Goal: Task Accomplishment & Management: Use online tool/utility

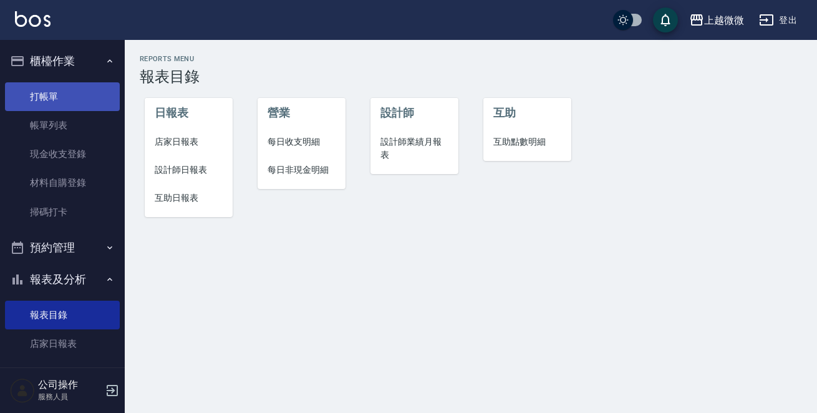
click at [51, 101] on link "打帳單" at bounding box center [62, 96] width 115 height 29
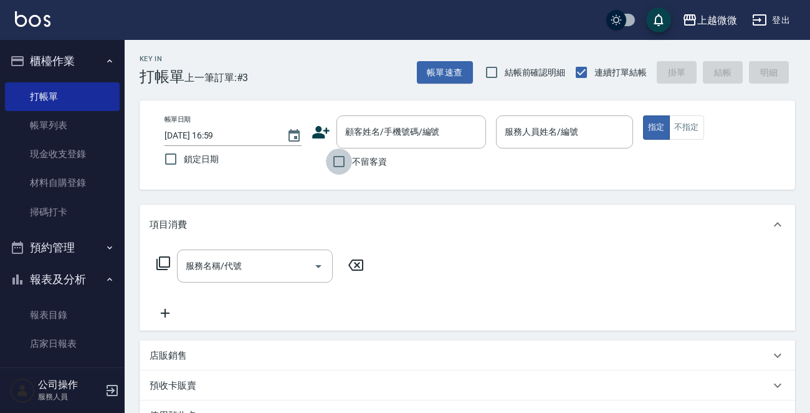
click at [330, 158] on input "不留客資" at bounding box center [339, 161] width 26 height 26
checkbox input "true"
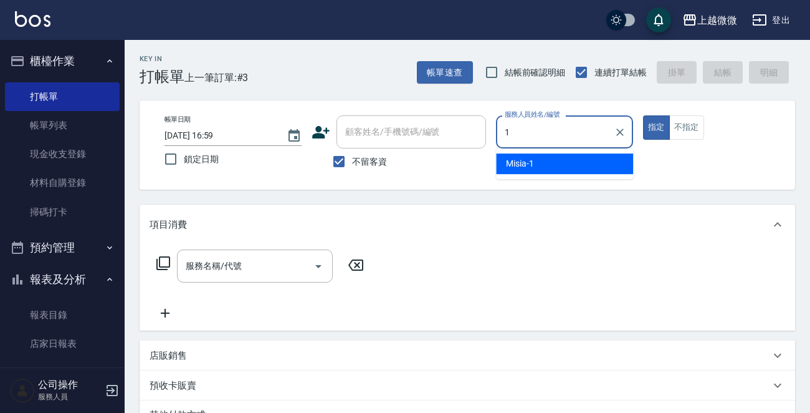
type input "Misia-1"
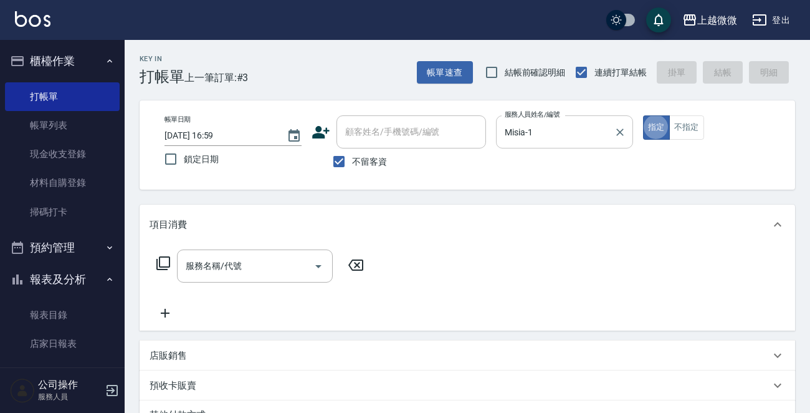
type button "true"
click at [313, 262] on icon "Open" at bounding box center [318, 266] width 15 height 15
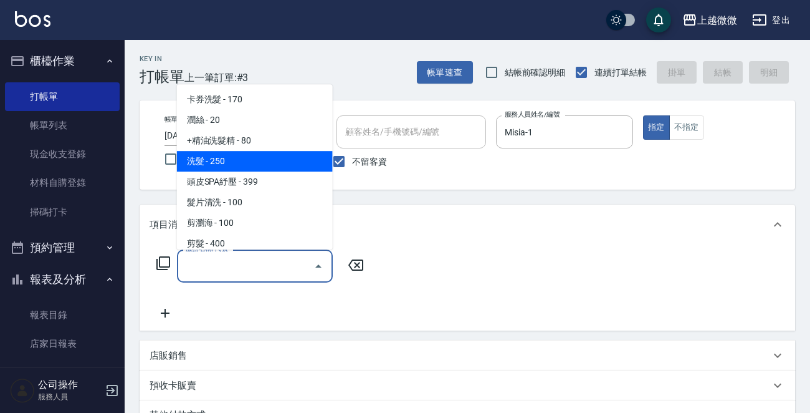
click at [249, 161] on span "洗髮 - 250" at bounding box center [255, 161] width 156 height 21
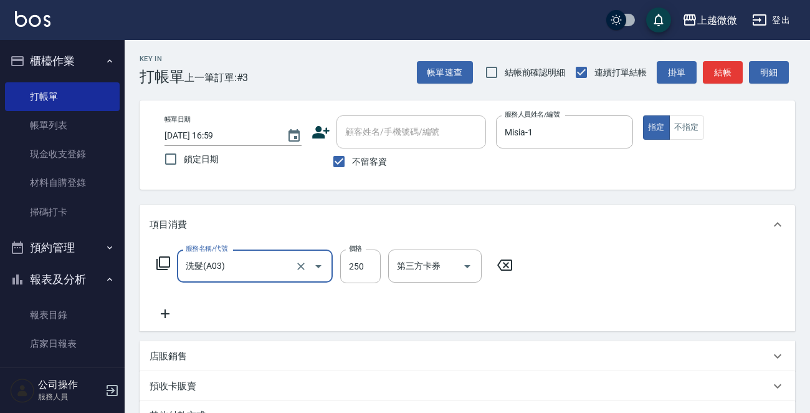
type input "洗髮(A03)"
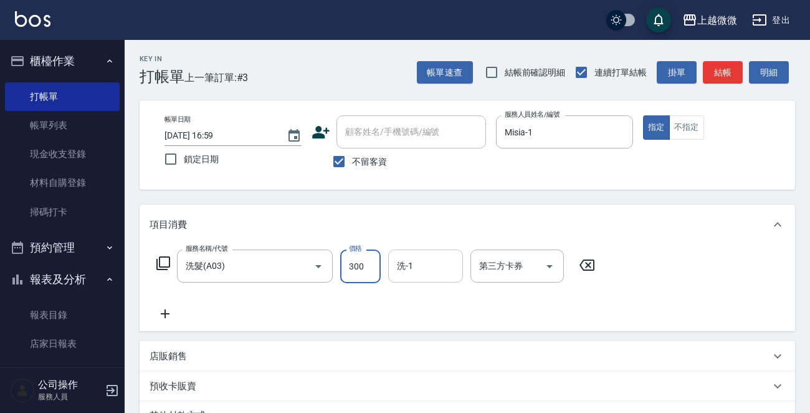
type input "300"
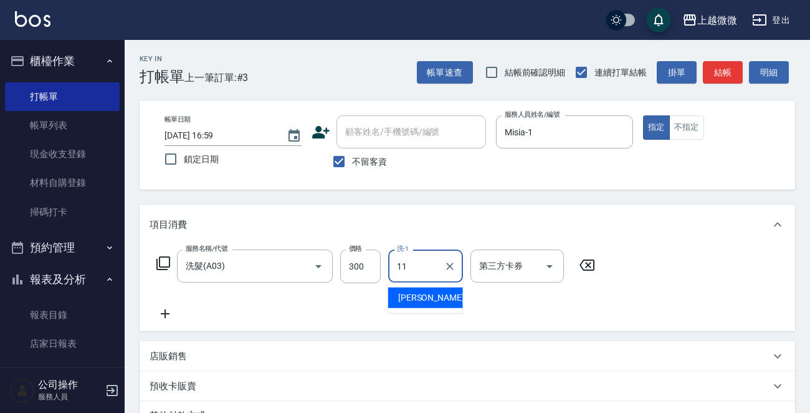
type input "[PERSON_NAME]-11"
click at [161, 314] on icon at bounding box center [165, 313] width 31 height 15
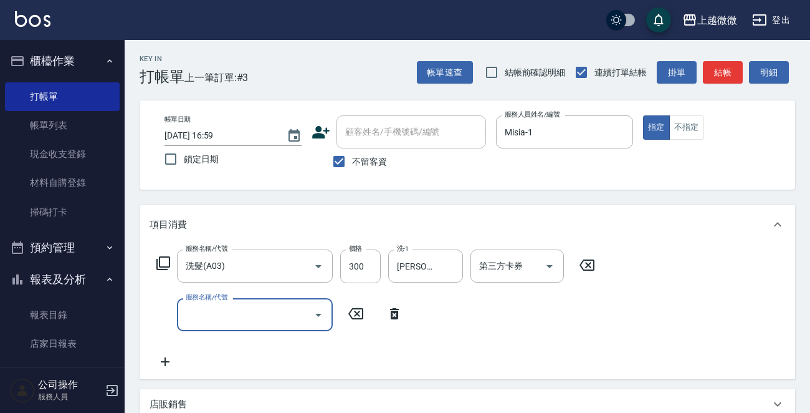
click at [319, 320] on icon "Open" at bounding box center [318, 314] width 15 height 15
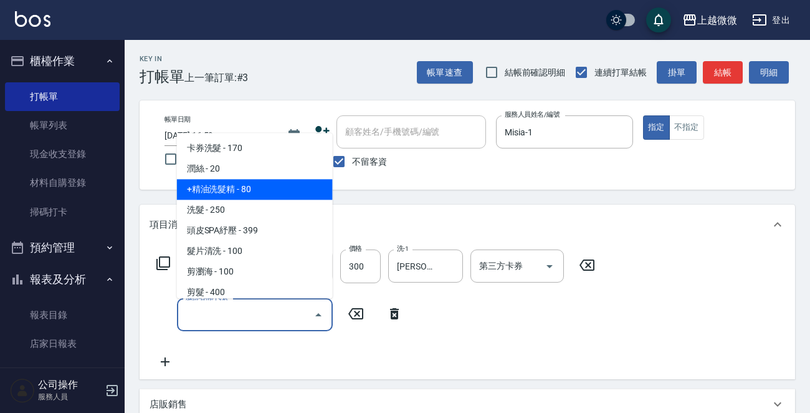
click at [276, 192] on span "+精油洗髮精 - 80" at bounding box center [255, 190] width 156 height 21
type input "+精油洗髮精(A02)"
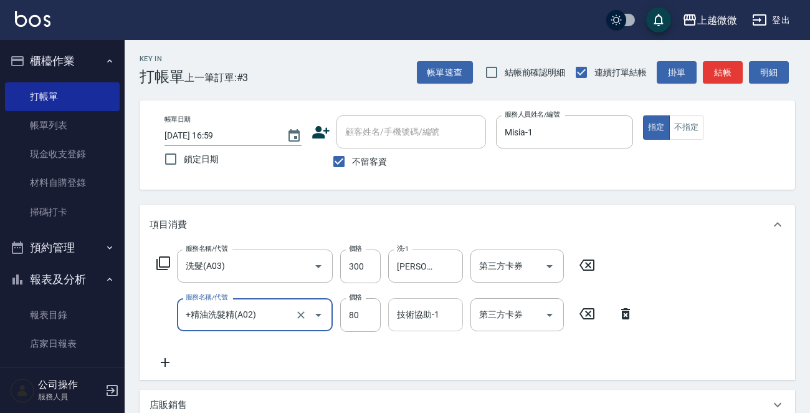
click at [406, 315] on div "技術協助-1 技術協助-1" at bounding box center [425, 314] width 75 height 33
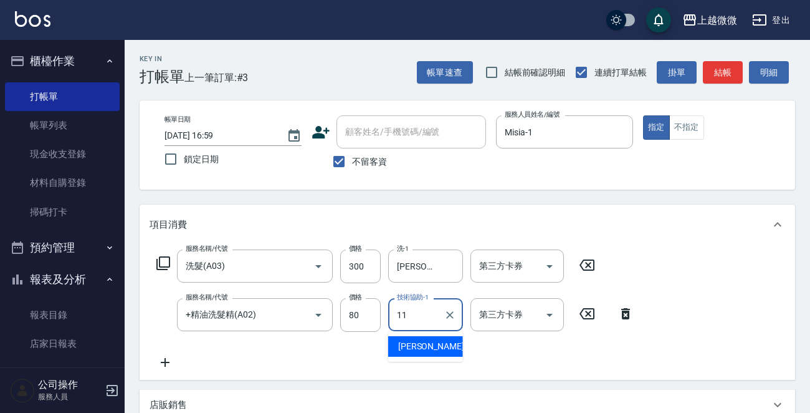
type input "[PERSON_NAME]-11"
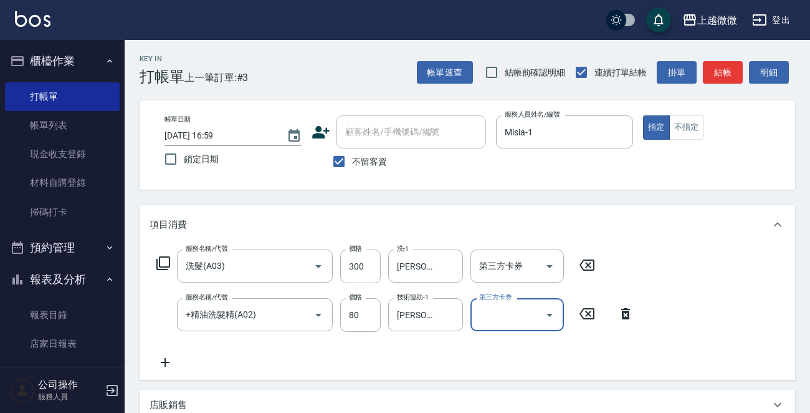
click at [165, 358] on icon at bounding box center [165, 362] width 9 height 9
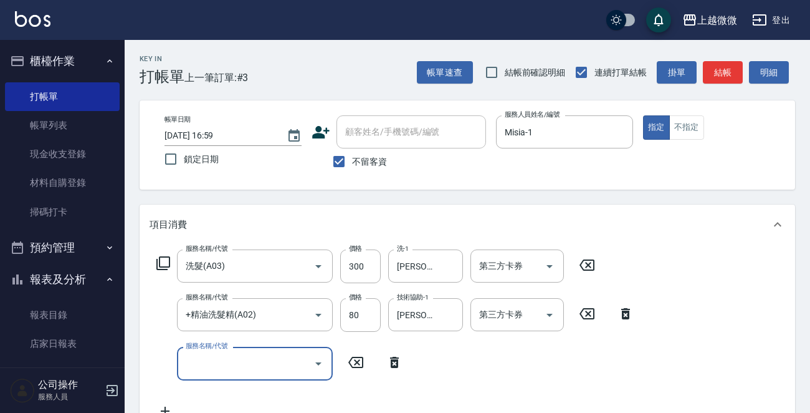
click at [320, 362] on icon "Open" at bounding box center [318, 363] width 6 height 3
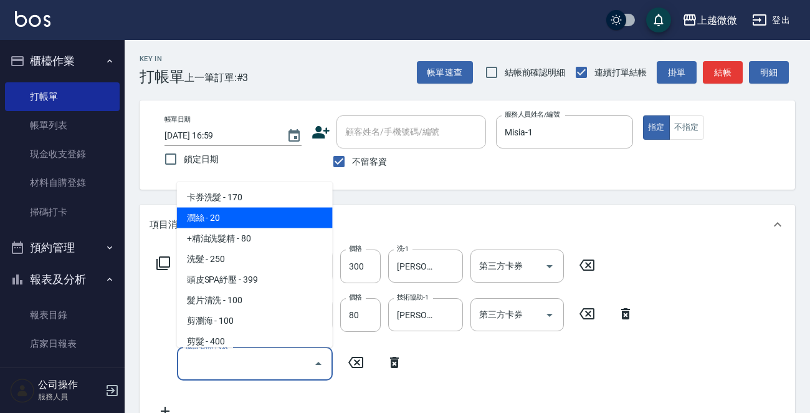
click at [263, 215] on span "潤絲 - 20" at bounding box center [255, 218] width 156 height 21
type input "潤絲(A01)"
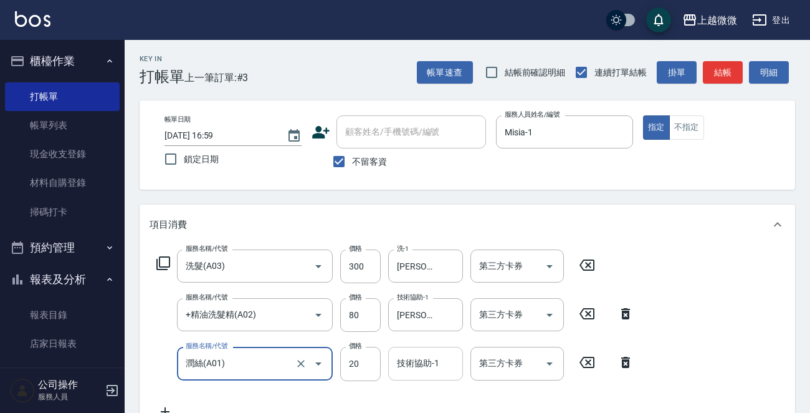
click at [421, 354] on div "技術協助-1 技術協助-1" at bounding box center [425, 363] width 75 height 33
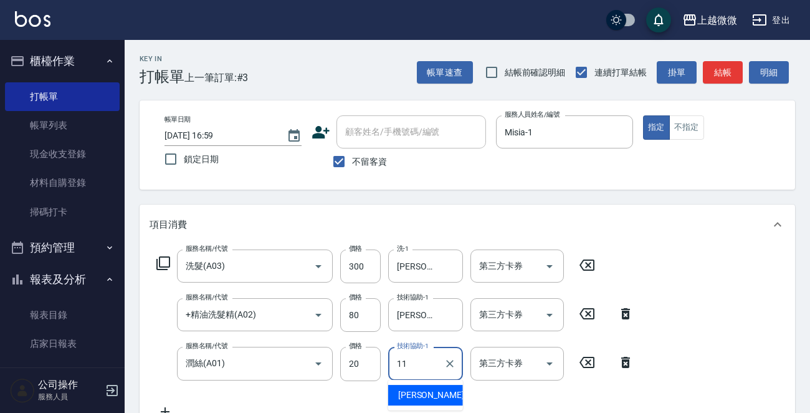
type input "[PERSON_NAME]-11"
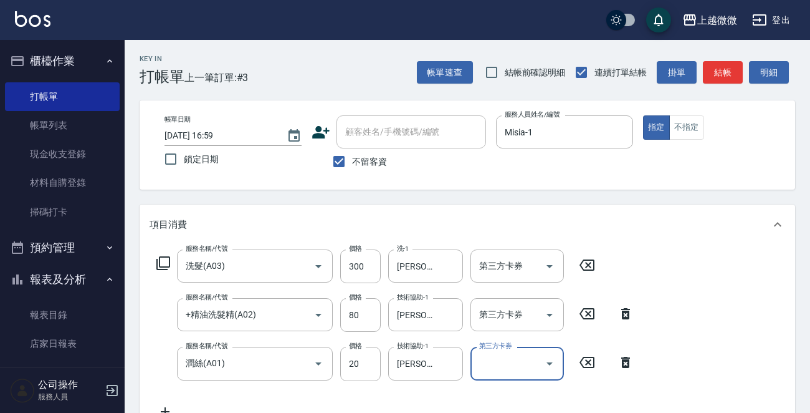
scroll to position [187, 0]
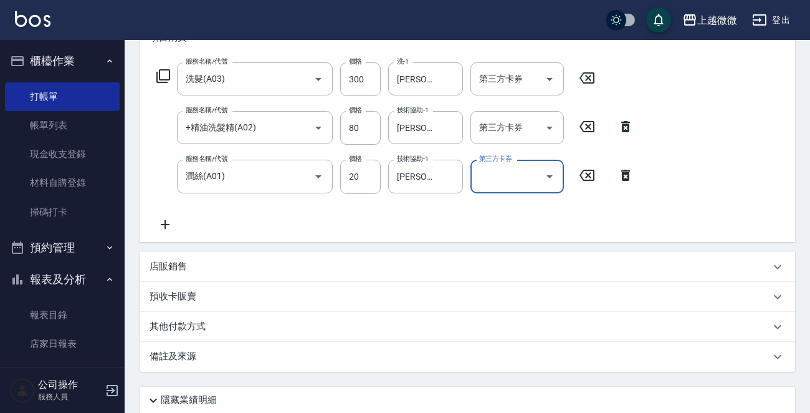
click at [167, 224] on icon at bounding box center [165, 224] width 9 height 9
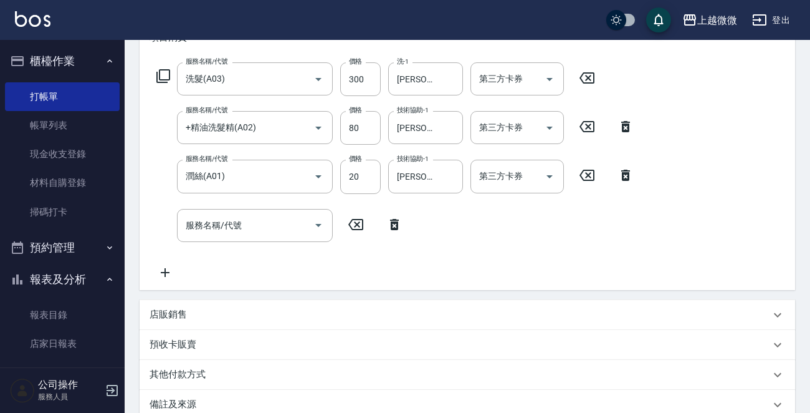
click at [166, 72] on icon at bounding box center [163, 76] width 15 height 15
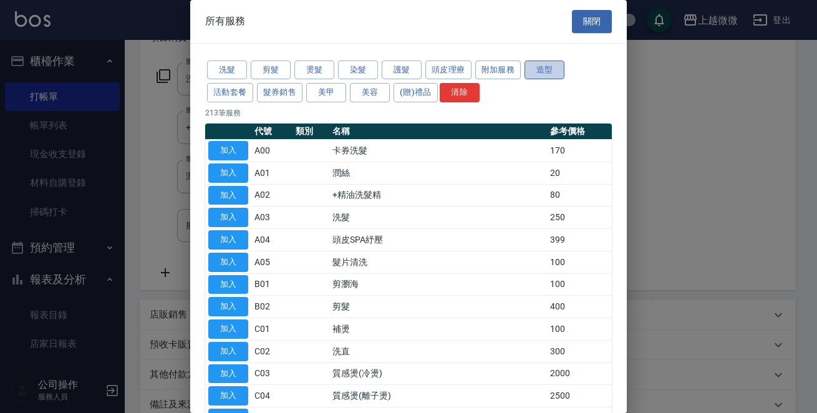
click at [538, 67] on button "造型" at bounding box center [544, 69] width 40 height 19
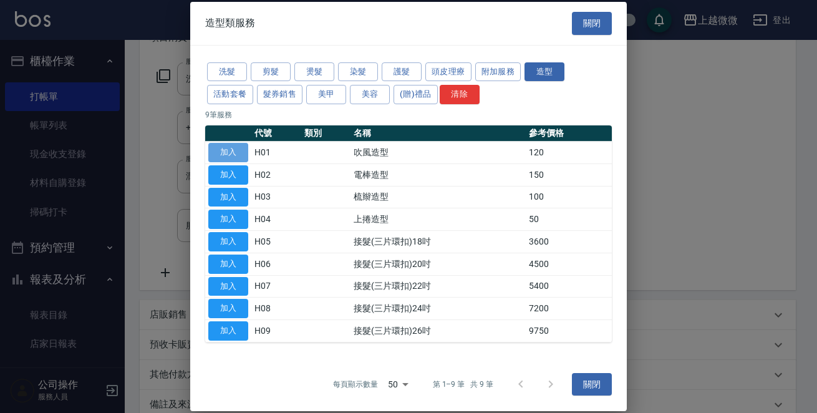
click at [231, 150] on button "加入" at bounding box center [228, 152] width 40 height 19
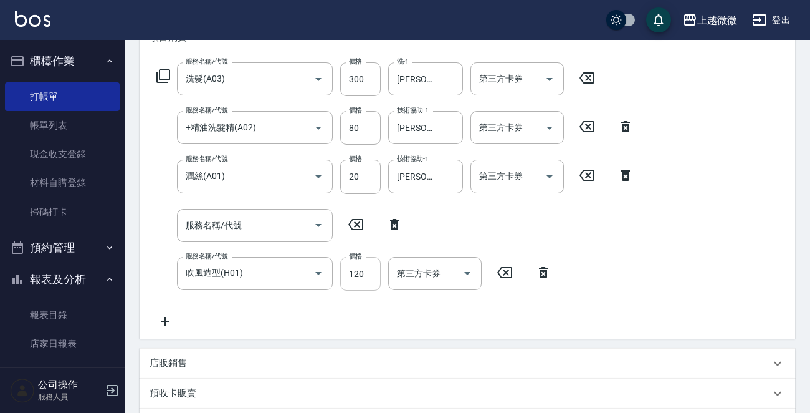
click at [365, 281] on input "120" at bounding box center [360, 274] width 41 height 34
type input "200"
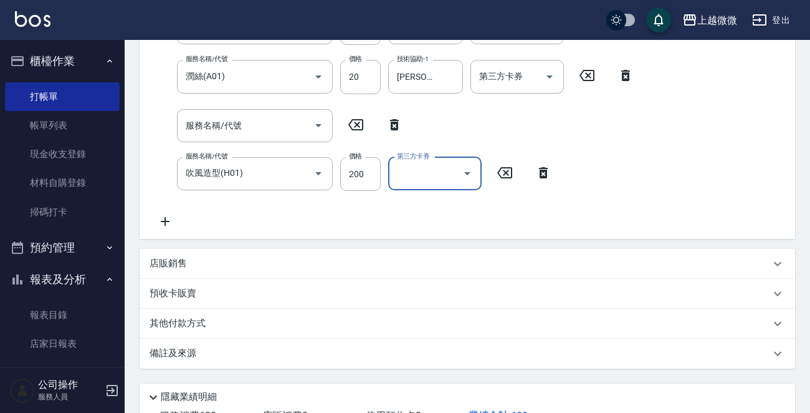
scroll to position [374, 0]
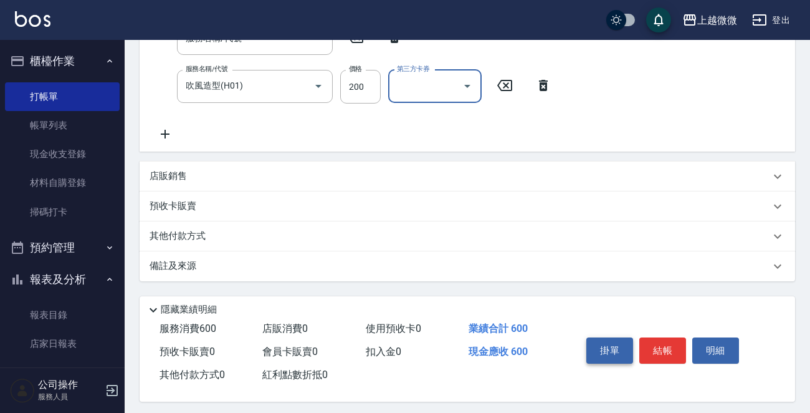
click at [609, 352] on button "掛單" at bounding box center [610, 350] width 47 height 26
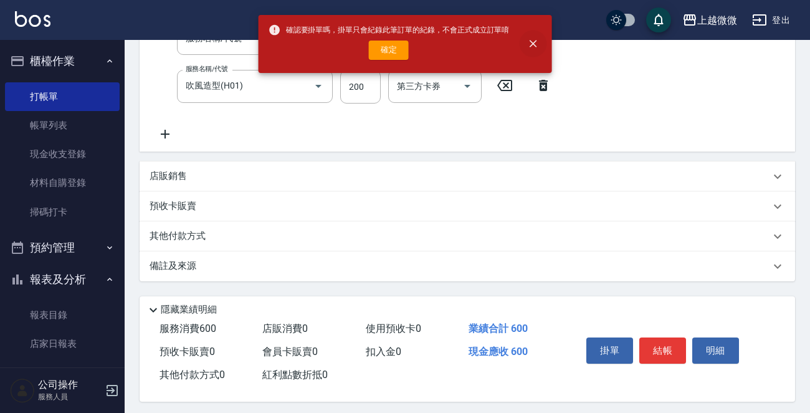
click at [532, 48] on icon "close" at bounding box center [533, 43] width 12 height 12
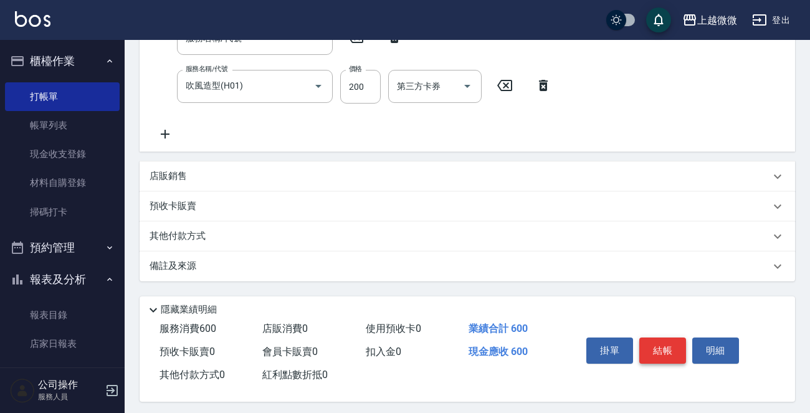
click at [668, 346] on button "結帳" at bounding box center [663, 350] width 47 height 26
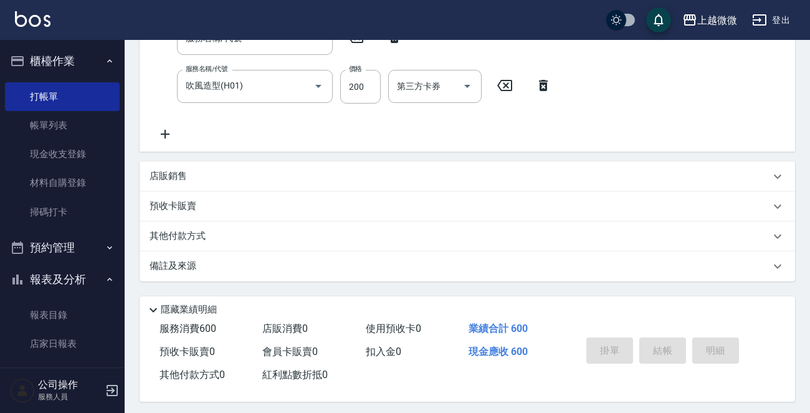
type input "[DATE] 17:01"
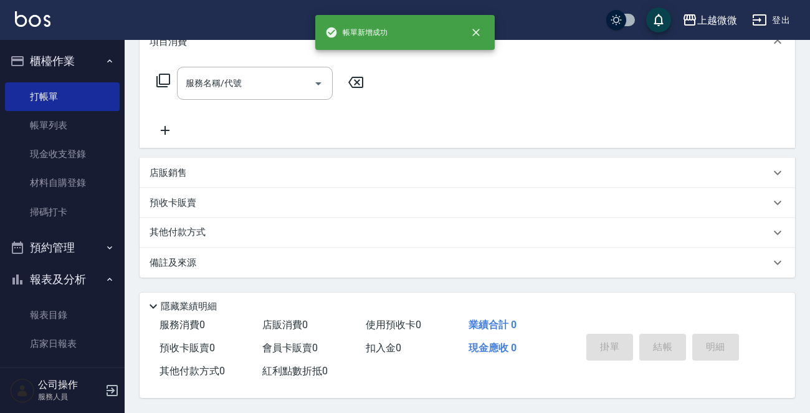
scroll to position [0, 0]
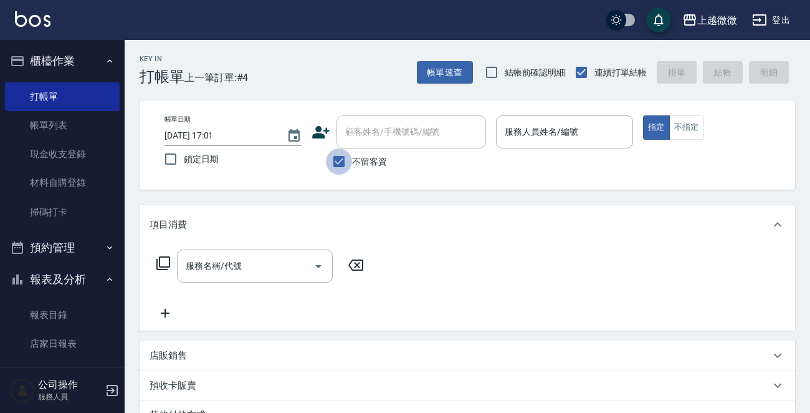
click at [341, 164] on input "不留客資" at bounding box center [339, 161] width 26 height 26
checkbox input "false"
click at [349, 133] on input "顧客姓名/手機號碼/編號" at bounding box center [402, 132] width 120 height 22
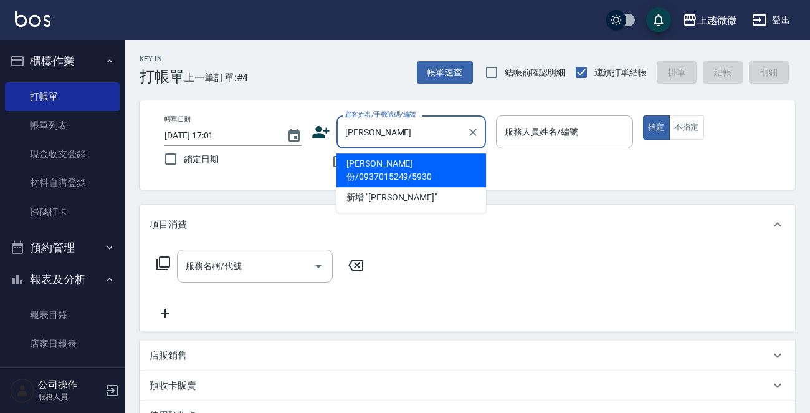
click at [368, 165] on li "[PERSON_NAME]份/0937015249/5930" at bounding box center [412, 170] width 150 height 34
type input "[PERSON_NAME]份/0937015249/5930"
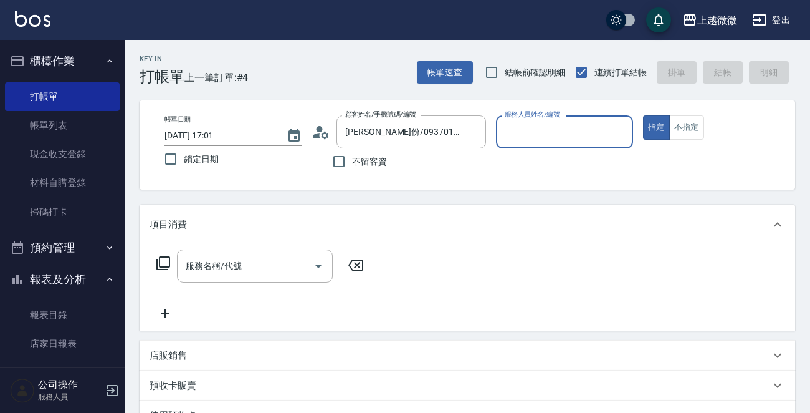
type input "Vivi-6"
click at [319, 266] on icon "Open" at bounding box center [318, 266] width 6 height 3
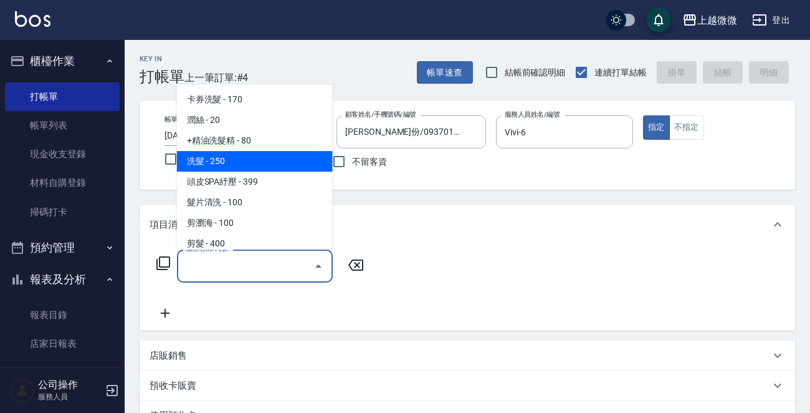
click at [273, 166] on span "洗髮 - 250" at bounding box center [255, 161] width 156 height 21
type input "洗髮(A03)"
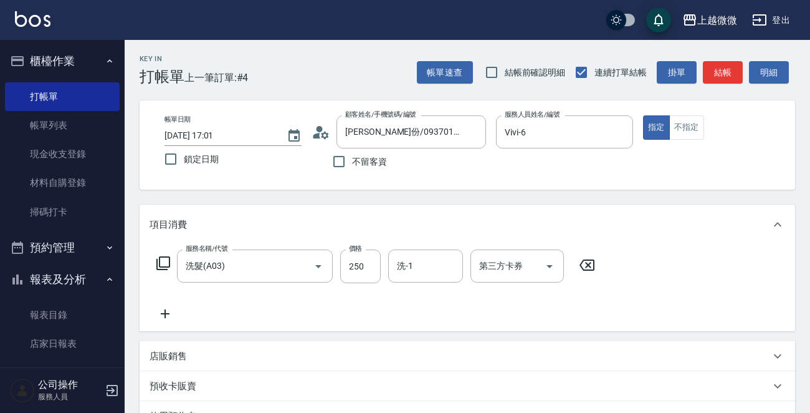
click at [358, 251] on label "價格" at bounding box center [355, 248] width 13 height 9
click at [358, 251] on input "250" at bounding box center [360, 266] width 41 height 34
type input "260"
type input "Lily-15"
click at [163, 314] on icon at bounding box center [165, 313] width 31 height 15
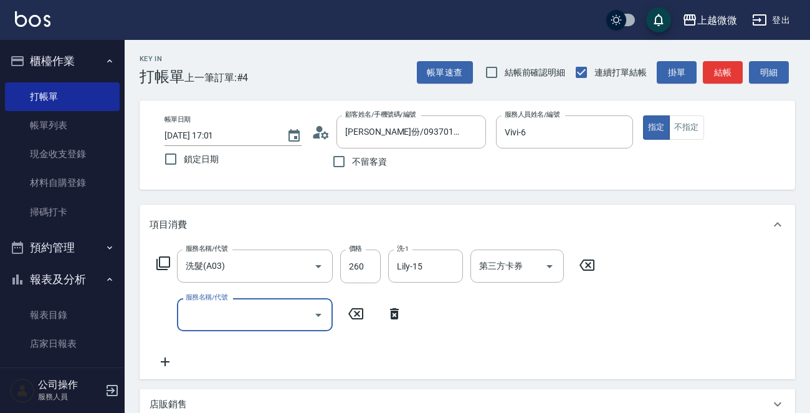
click at [320, 314] on icon "Open" at bounding box center [318, 315] width 6 height 3
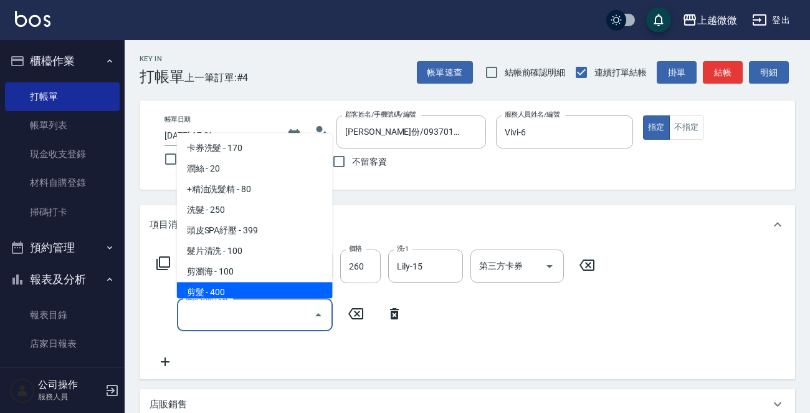
click at [269, 286] on span "剪髮 - 400" at bounding box center [255, 292] width 156 height 21
type input "剪髮(B02)"
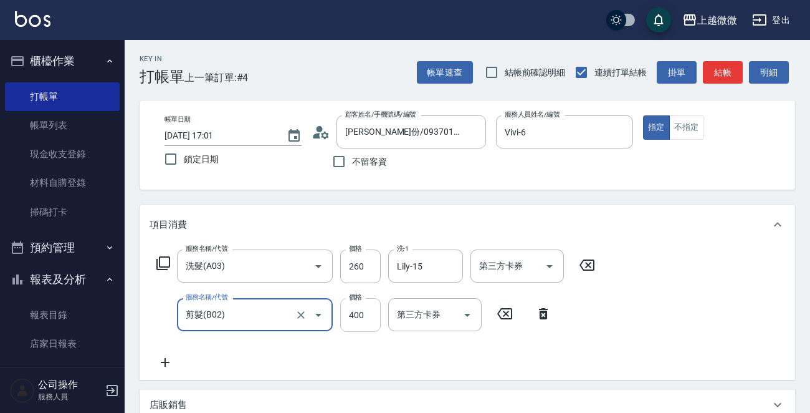
click at [360, 317] on input "400" at bounding box center [360, 315] width 41 height 34
type input "550"
click at [168, 360] on icon at bounding box center [165, 362] width 31 height 15
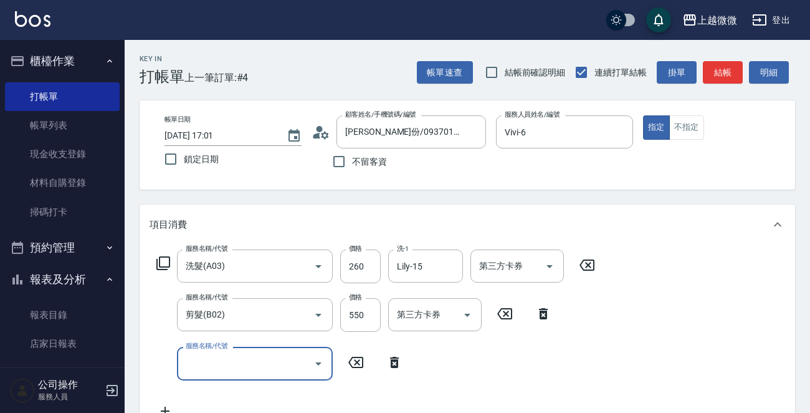
click at [318, 363] on icon "Open" at bounding box center [318, 363] width 6 height 3
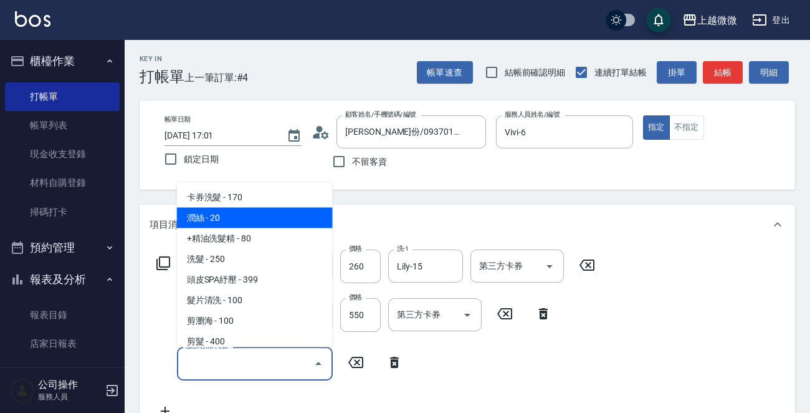
click at [262, 218] on span "潤絲 - 20" at bounding box center [255, 218] width 156 height 21
type input "潤絲(A01)"
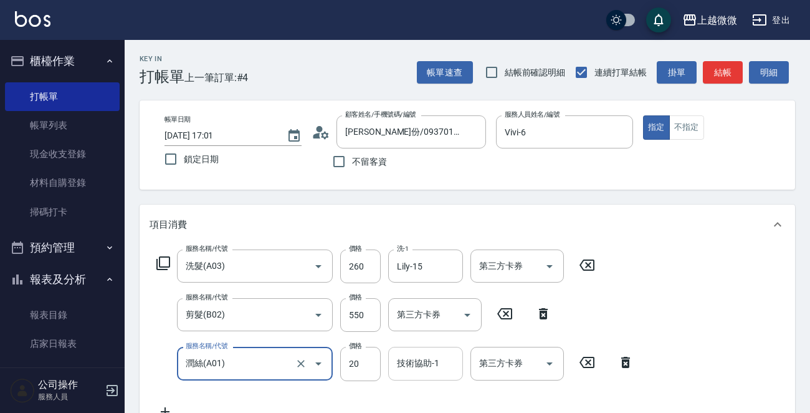
click at [428, 363] on div "技術協助-1 技術協助-1" at bounding box center [425, 363] width 75 height 33
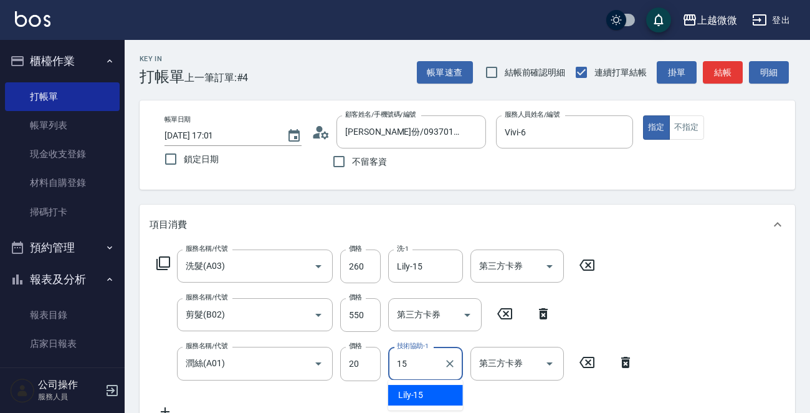
type input "Lily-15"
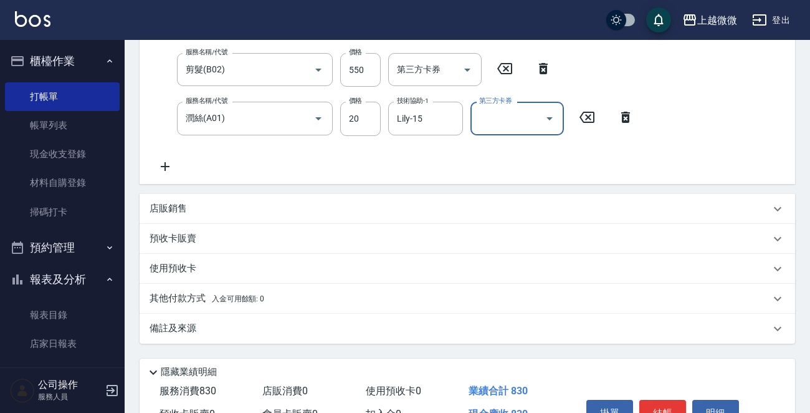
scroll to position [249, 0]
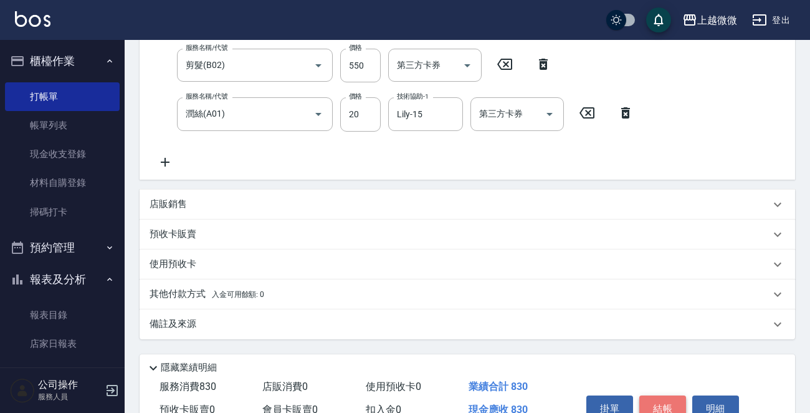
click at [653, 401] on button "結帳" at bounding box center [663, 408] width 47 height 26
type input "[DATE] 17:03"
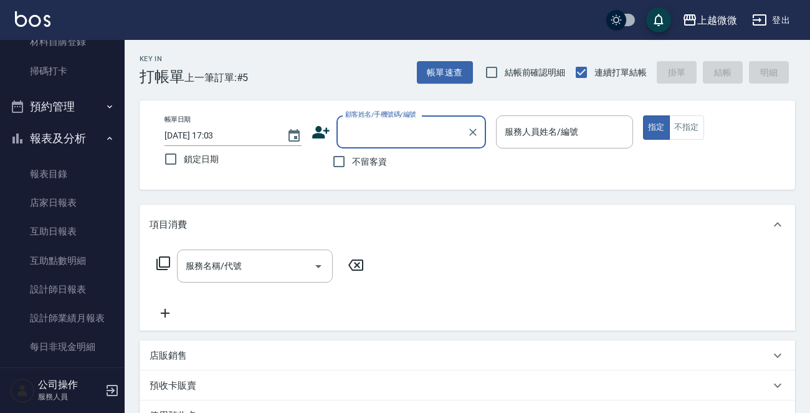
scroll to position [312, 0]
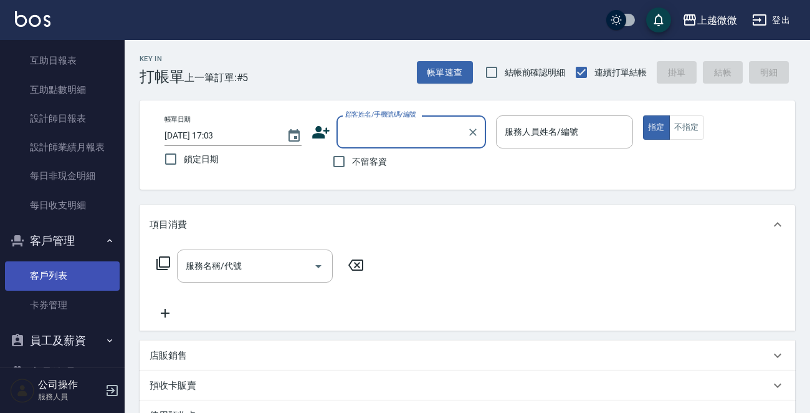
click at [71, 272] on link "客戶列表" at bounding box center [62, 275] width 115 height 29
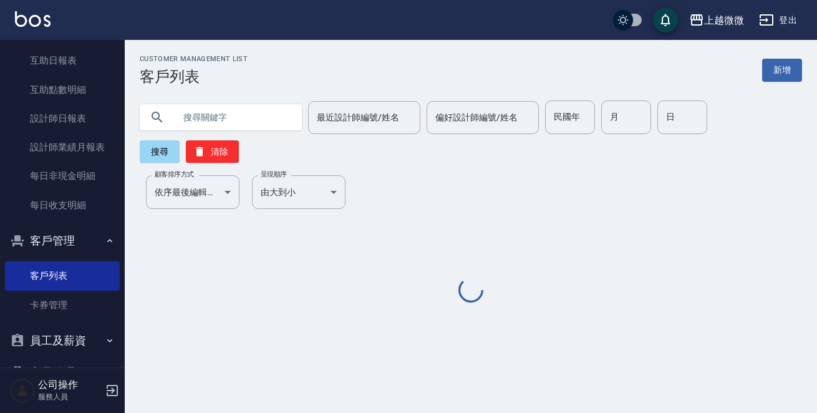
click at [193, 115] on input "text" at bounding box center [233, 117] width 117 height 34
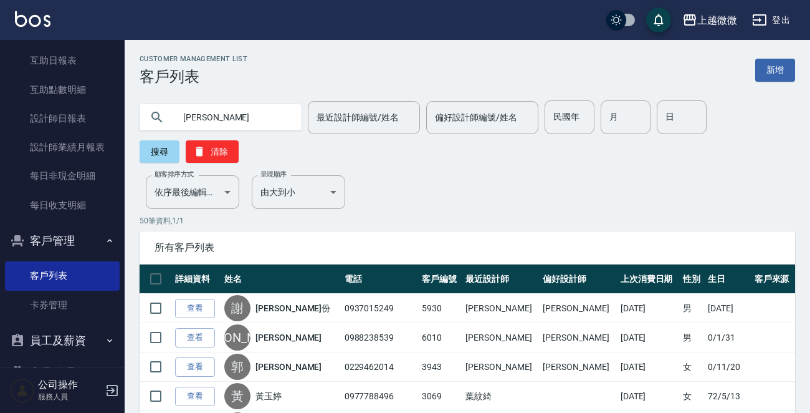
type input "[PERSON_NAME]"
click at [160, 138] on div "[PERSON_NAME]設計師編號/姓名 最近設計師編號/姓名 偏好設計師編號/姓名 偏好設計師編號/姓名 民國年 民國年 月 月 日 日 搜尋 清除" at bounding box center [468, 131] width 656 height 62
click at [165, 155] on button "搜尋" at bounding box center [160, 151] width 40 height 22
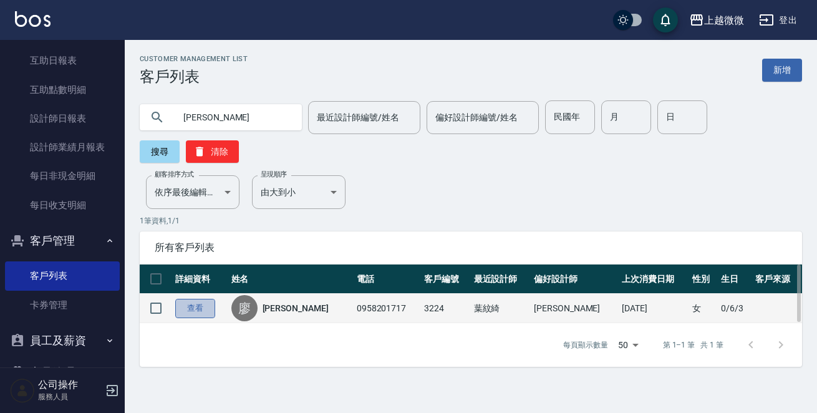
click at [189, 299] on link "查看" at bounding box center [195, 308] width 40 height 19
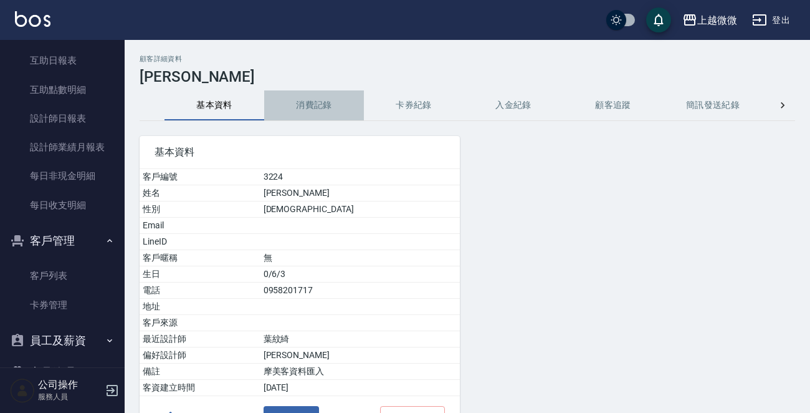
click at [310, 107] on button "消費記錄" at bounding box center [314, 105] width 100 height 30
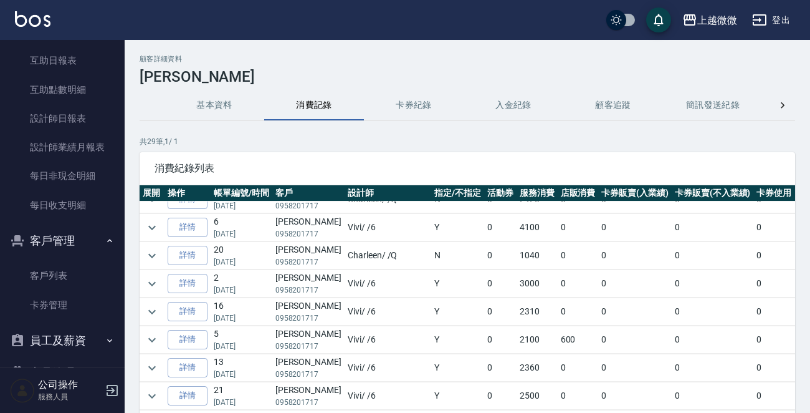
scroll to position [561, 0]
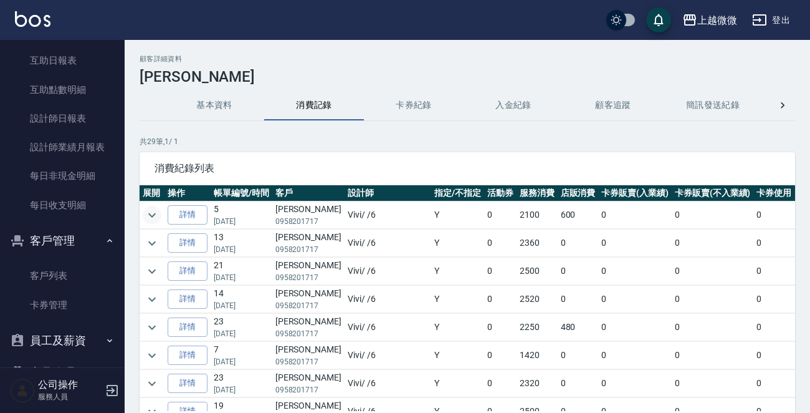
click at [151, 213] on icon "expand row" at bounding box center [151, 215] width 7 height 4
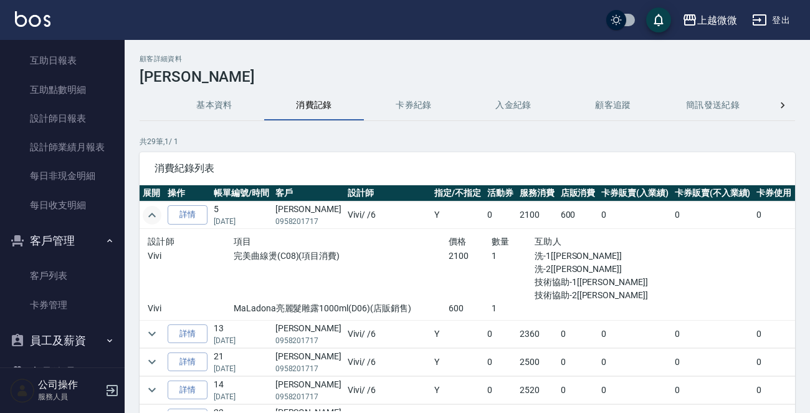
click at [150, 220] on button "expand row" at bounding box center [152, 215] width 19 height 19
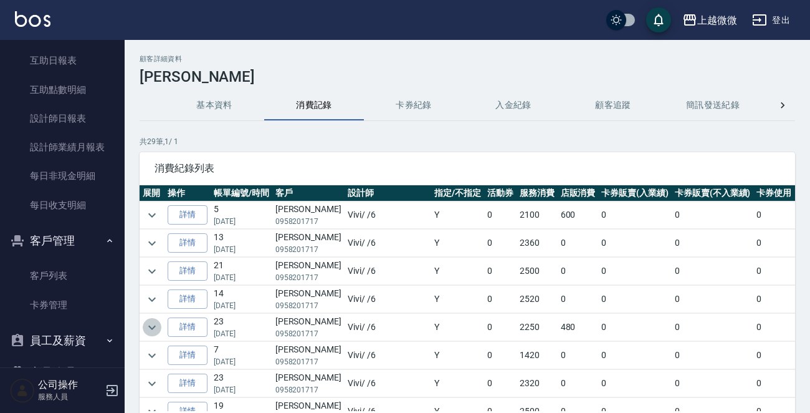
click at [146, 322] on icon "expand row" at bounding box center [152, 327] width 15 height 15
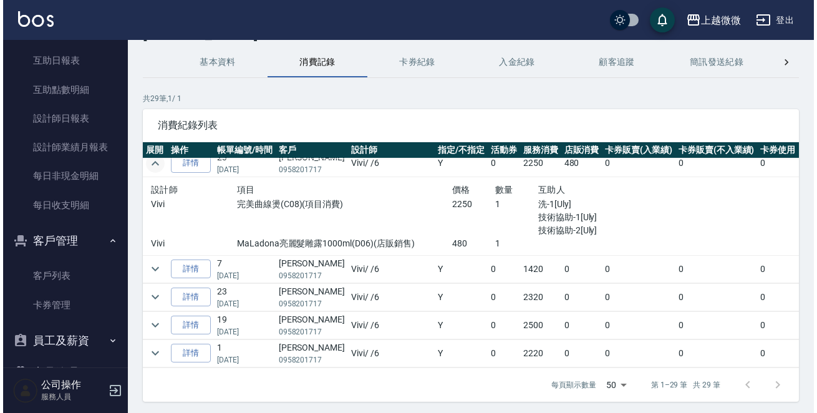
scroll to position [84, 0]
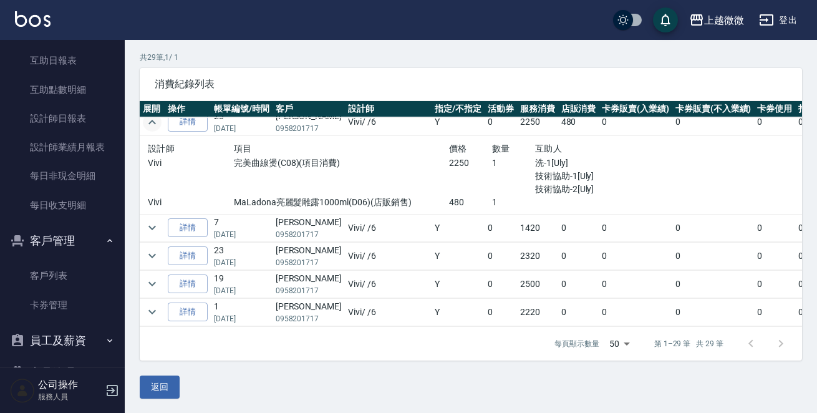
click at [622, 342] on body "上越微微 登出 櫃檯作業 打帳單 帳單列表 現金收支登錄 材料自購登錄 掃碼打卡 預約管理 預約管理 單日預約紀錄 單週預約紀錄 報表及分析 報表目錄 店家日…" at bounding box center [408, 164] width 817 height 497
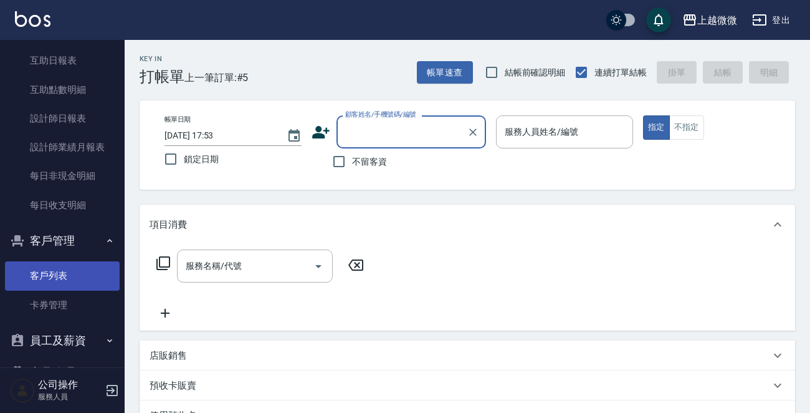
click at [65, 275] on link "客戶列表" at bounding box center [62, 275] width 115 height 29
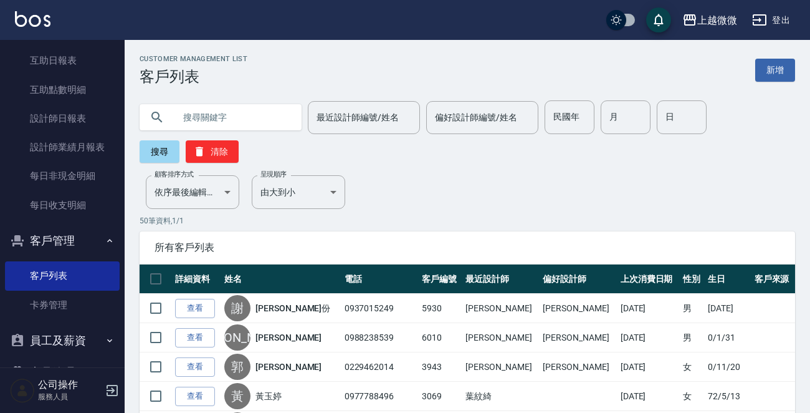
click at [228, 123] on input "text" at bounding box center [233, 117] width 117 height 34
type input "[PERSON_NAME]"
click at [175, 156] on button "搜尋" at bounding box center [160, 151] width 40 height 22
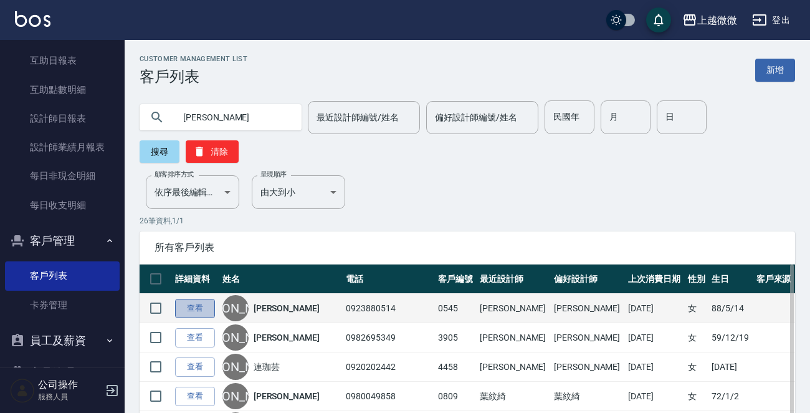
click at [186, 306] on link "查看" at bounding box center [195, 308] width 40 height 19
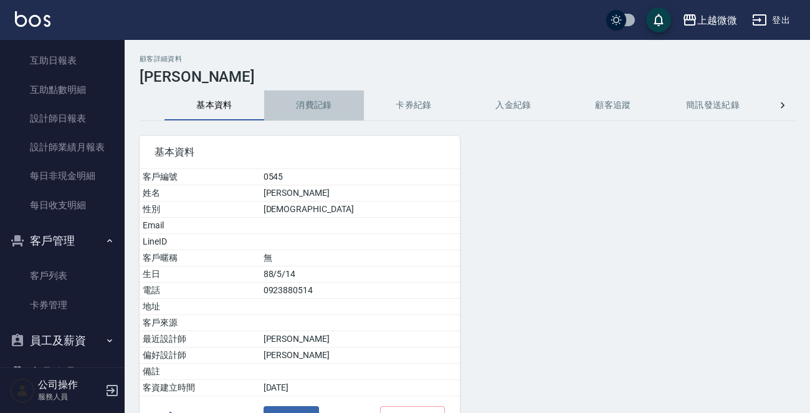
click at [319, 102] on button "消費記錄" at bounding box center [314, 105] width 100 height 30
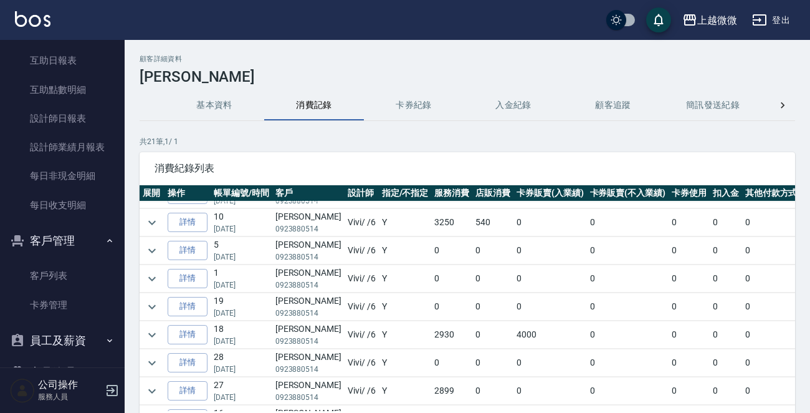
scroll to position [187, 0]
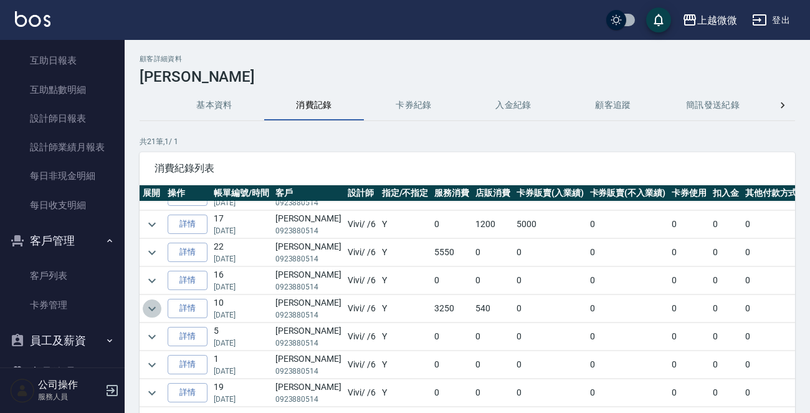
click at [154, 307] on icon "expand row" at bounding box center [152, 308] width 15 height 15
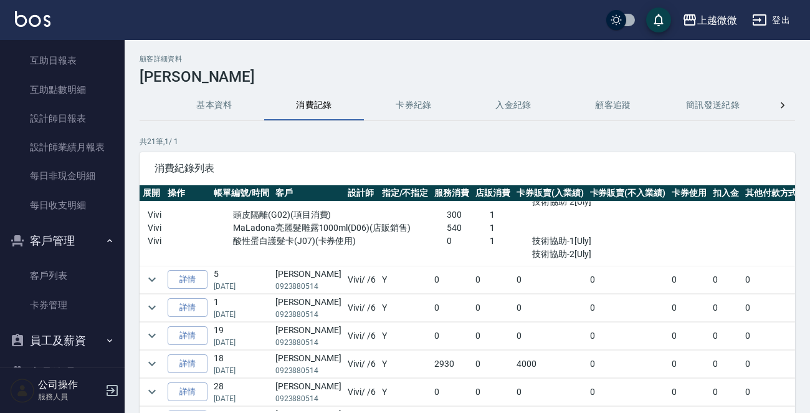
scroll to position [125, 0]
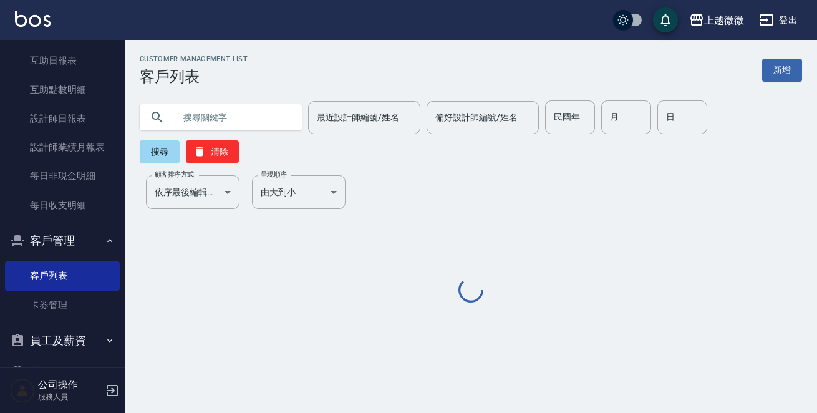
click at [196, 109] on input "text" at bounding box center [233, 117] width 117 height 34
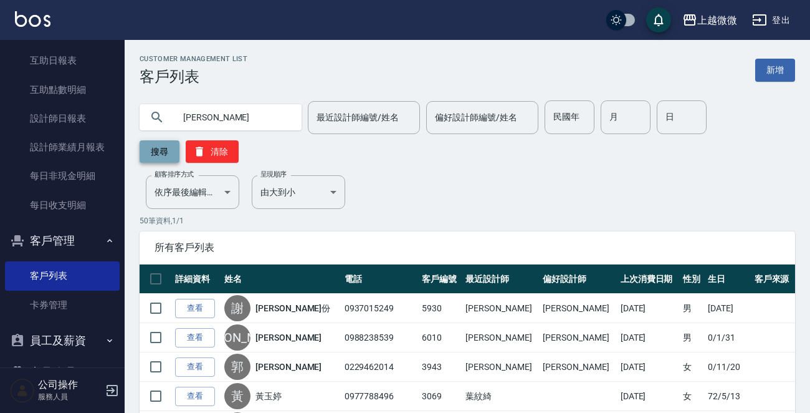
type input "[PERSON_NAME]"
click at [151, 143] on button "搜尋" at bounding box center [160, 151] width 40 height 22
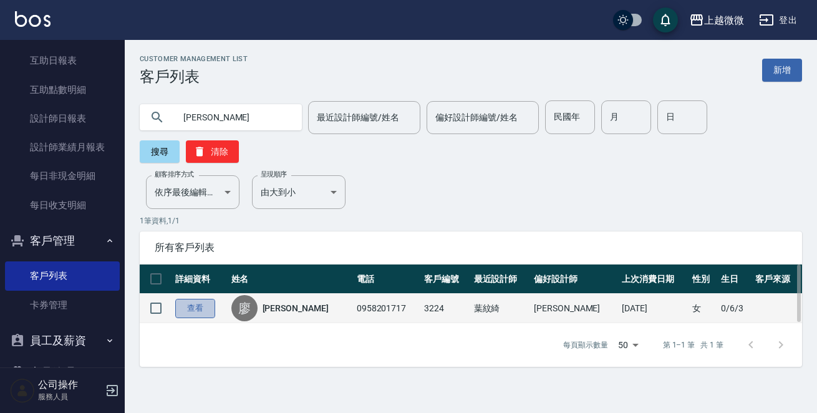
click at [188, 299] on link "查看" at bounding box center [195, 308] width 40 height 19
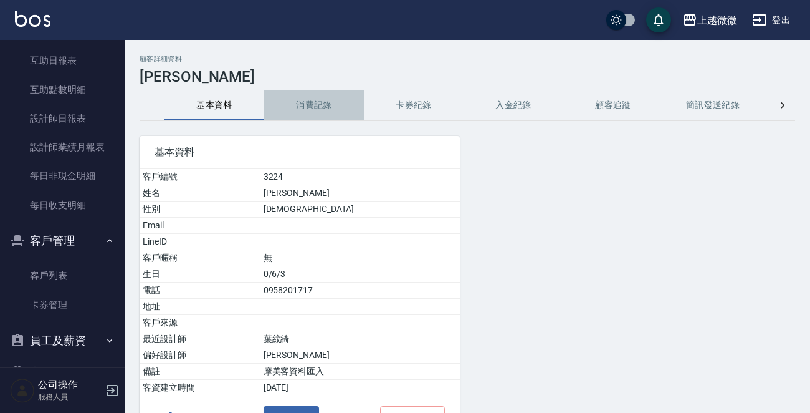
click at [294, 107] on button "消費記錄" at bounding box center [314, 105] width 100 height 30
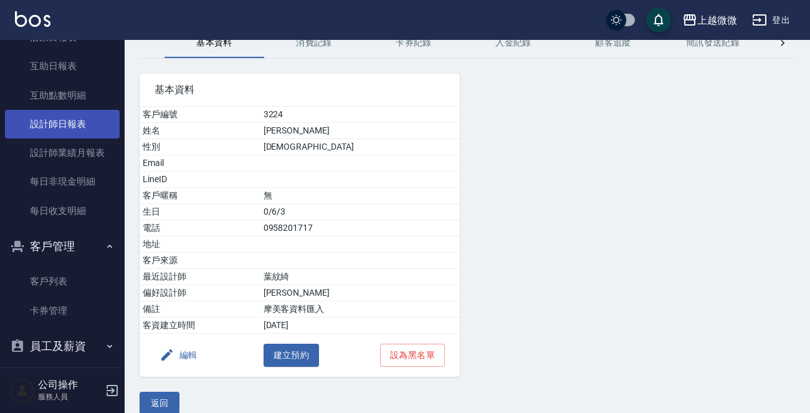
scroll to position [285, 0]
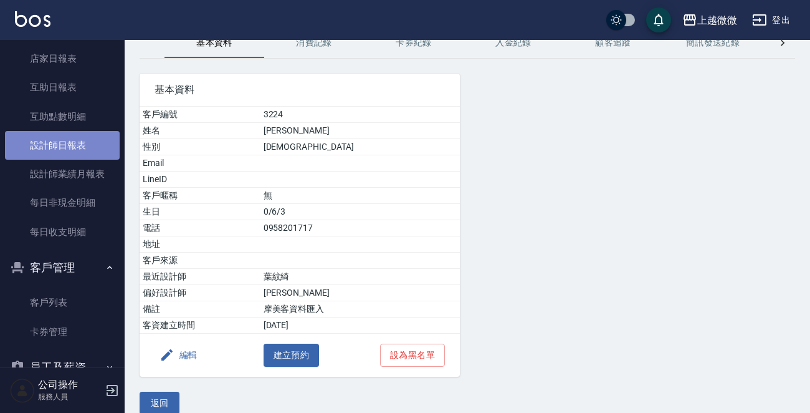
click at [91, 137] on link "設計師日報表" at bounding box center [62, 145] width 115 height 29
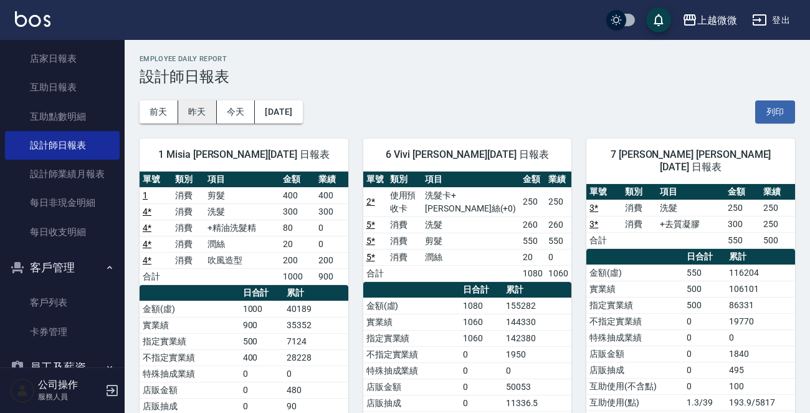
click at [195, 108] on button "昨天" at bounding box center [197, 111] width 39 height 23
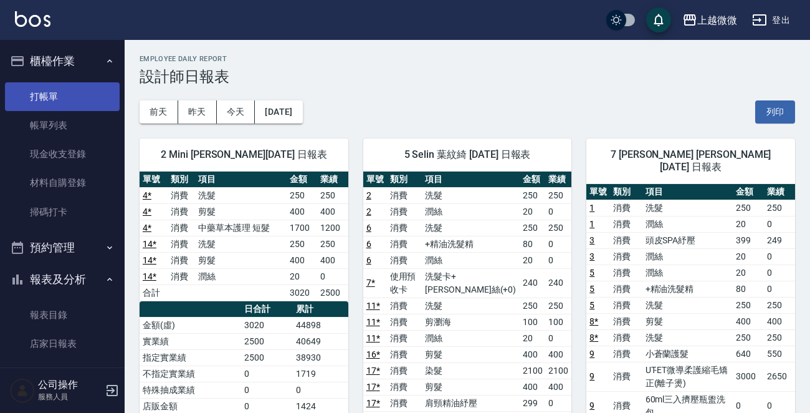
click at [82, 102] on link "打帳單" at bounding box center [62, 96] width 115 height 29
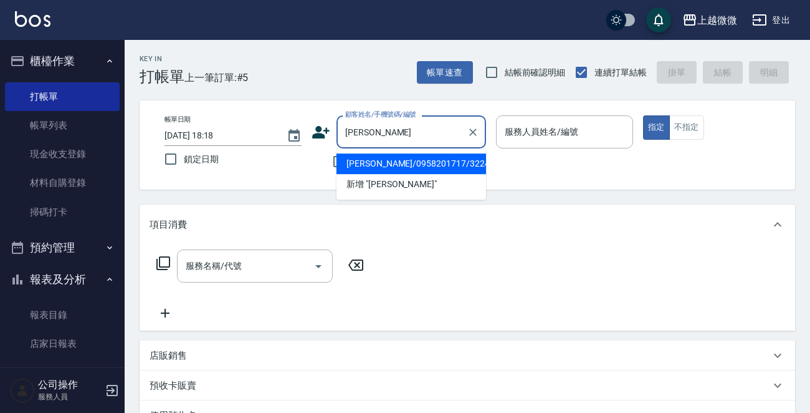
click at [395, 157] on li "[PERSON_NAME]/0958201717/3224" at bounding box center [412, 163] width 150 height 21
type input "[PERSON_NAME]/0958201717/3224"
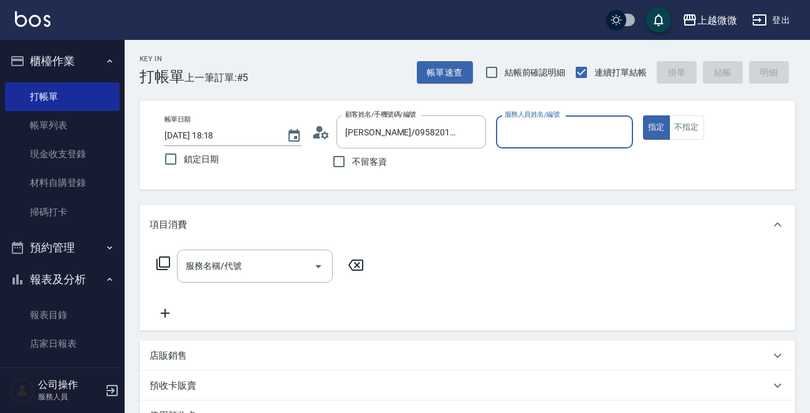
type input "Vivi-6"
click at [324, 265] on icon "Open" at bounding box center [318, 266] width 15 height 15
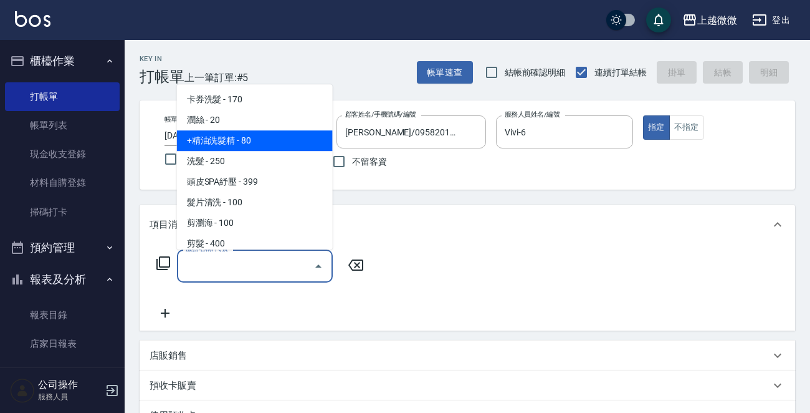
click at [271, 138] on span "+精油洗髮精 - 80" at bounding box center [255, 140] width 156 height 21
type input "+精油洗髮精(A02)"
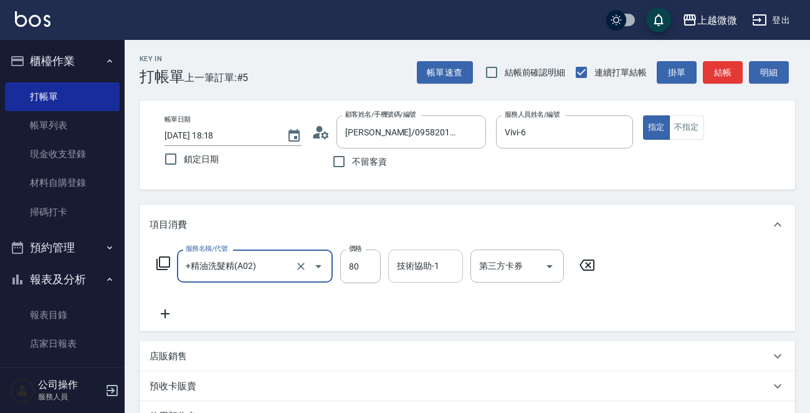
click at [403, 272] on input "技術協助-1" at bounding box center [426, 266] width 64 height 22
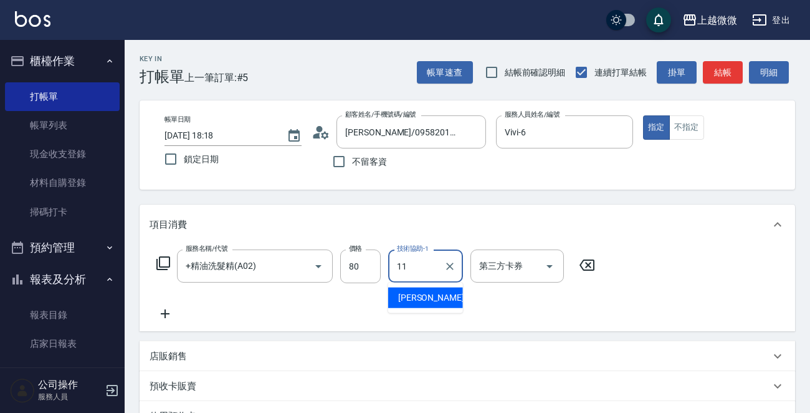
type input "[PERSON_NAME]-11"
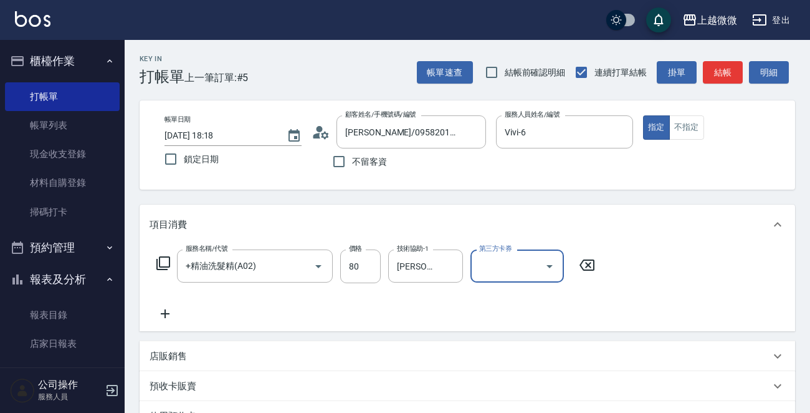
click at [165, 316] on icon at bounding box center [165, 313] width 9 height 9
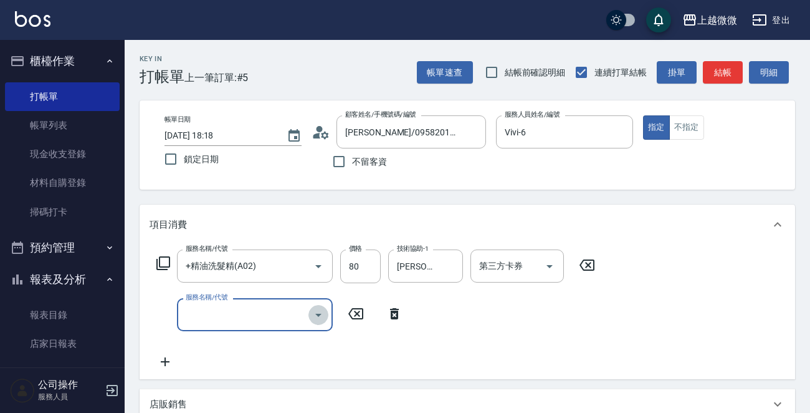
click at [323, 312] on icon "Open" at bounding box center [318, 314] width 15 height 15
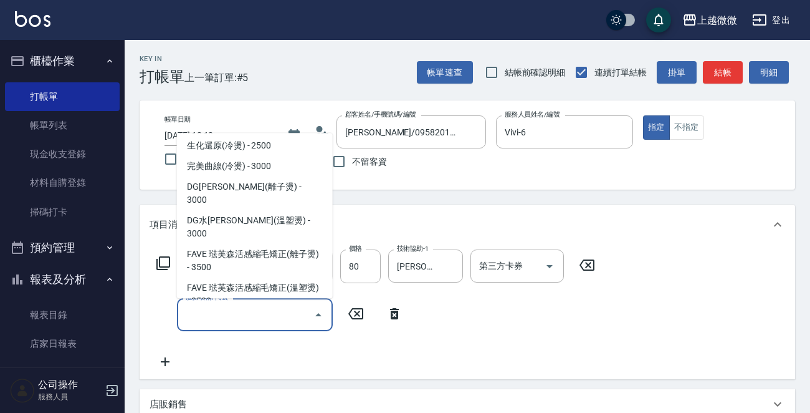
scroll to position [249, 0]
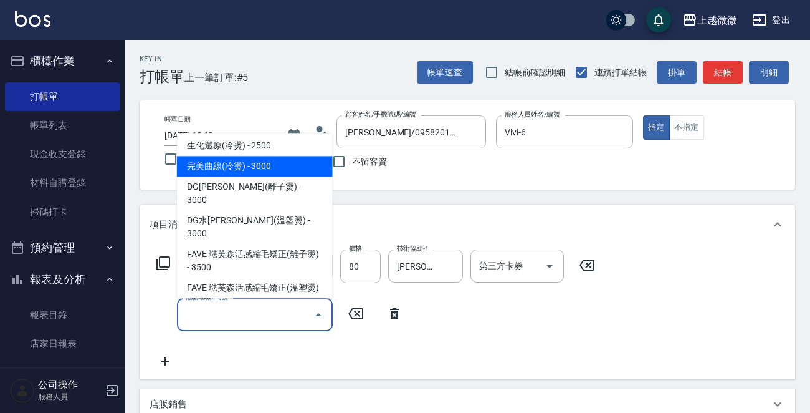
click at [272, 166] on span "完美曲線(冷燙) - 3000" at bounding box center [255, 166] width 156 height 21
type input "完美曲線(冷燙)(C06)"
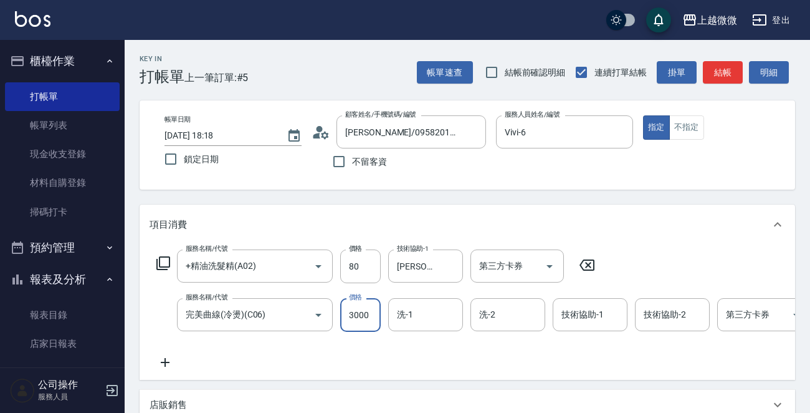
drag, startPoint x: 357, startPoint y: 304, endPoint x: 363, endPoint y: 310, distance: 8.8
click at [357, 304] on input "3000" at bounding box center [360, 315] width 41 height 34
type input "2625"
type input "0"
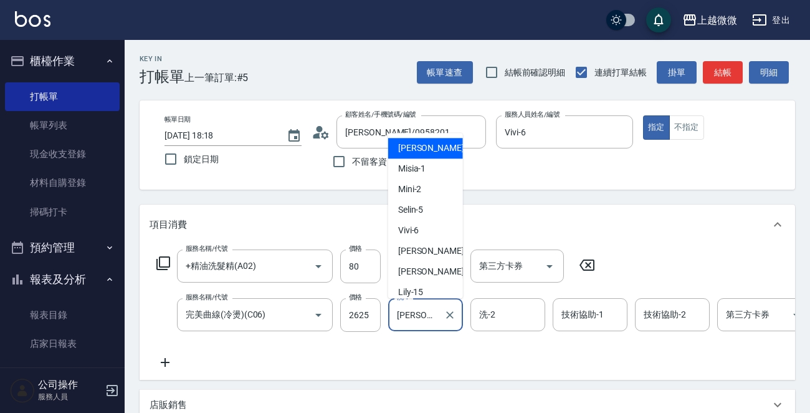
click at [430, 311] on input "[PERSON_NAME]-0" at bounding box center [416, 315] width 45 height 22
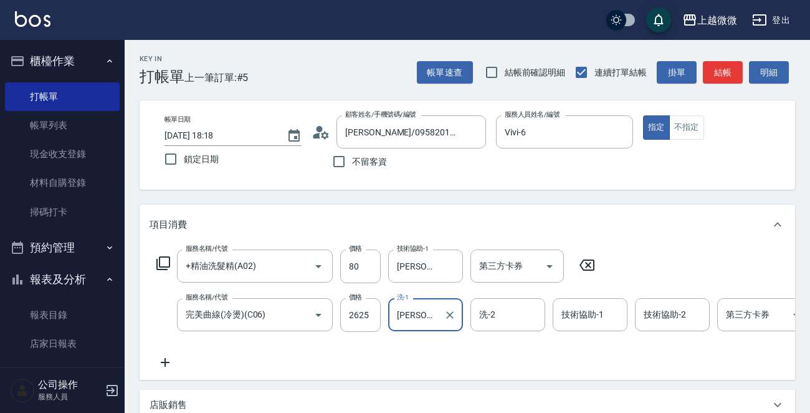
type input "[PERSON_NAME]-011"
click at [453, 312] on icon "Clear" at bounding box center [449, 314] width 7 height 7
type input "[PERSON_NAME]-11"
type input "1"
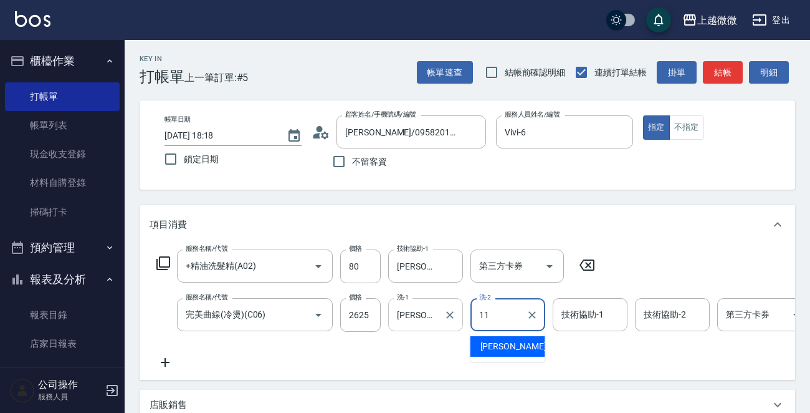
type input "[PERSON_NAME]-11"
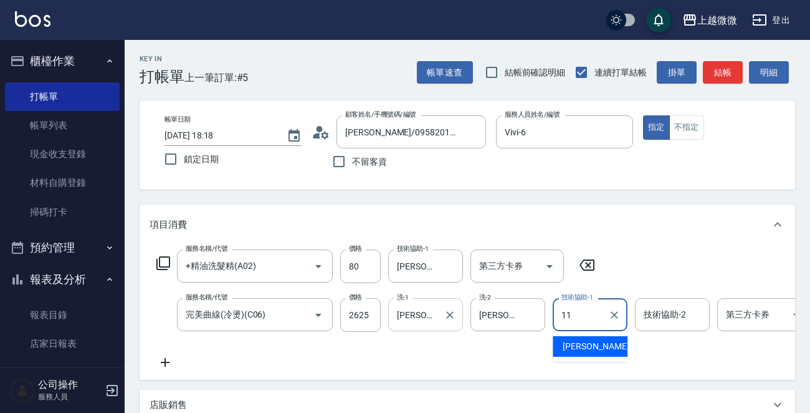
type input "[PERSON_NAME]-11"
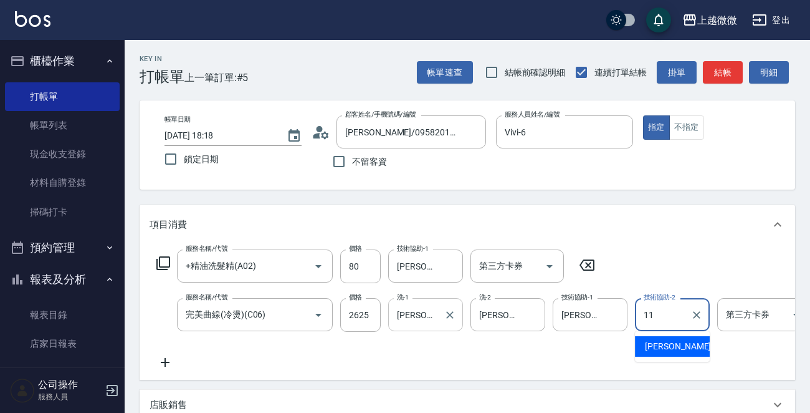
type input "[PERSON_NAME]-11"
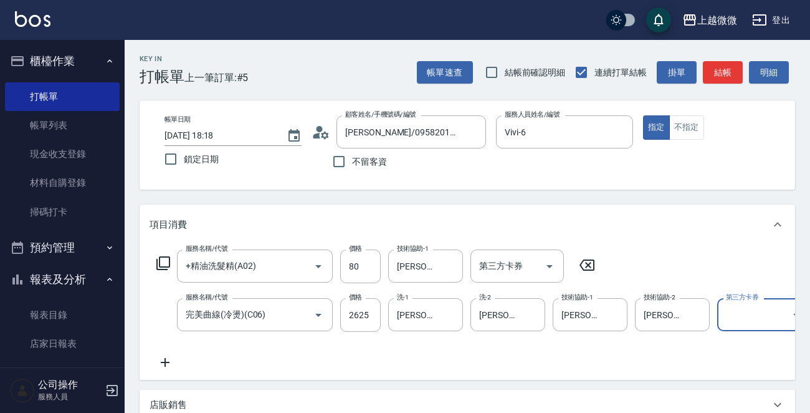
click at [163, 356] on icon at bounding box center [165, 362] width 31 height 15
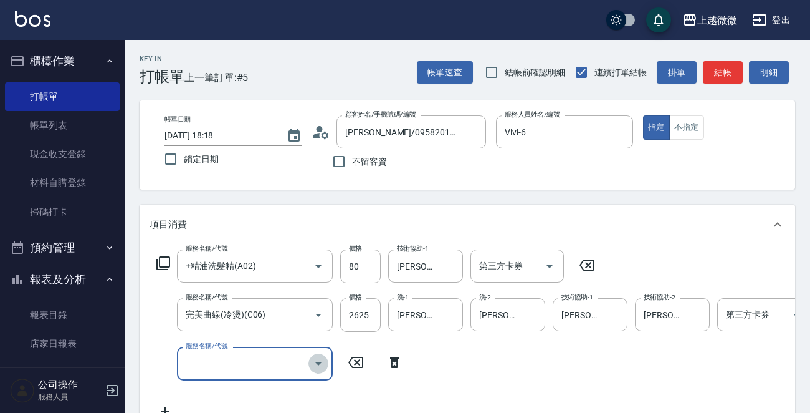
click at [319, 362] on icon "Open" at bounding box center [318, 363] width 6 height 3
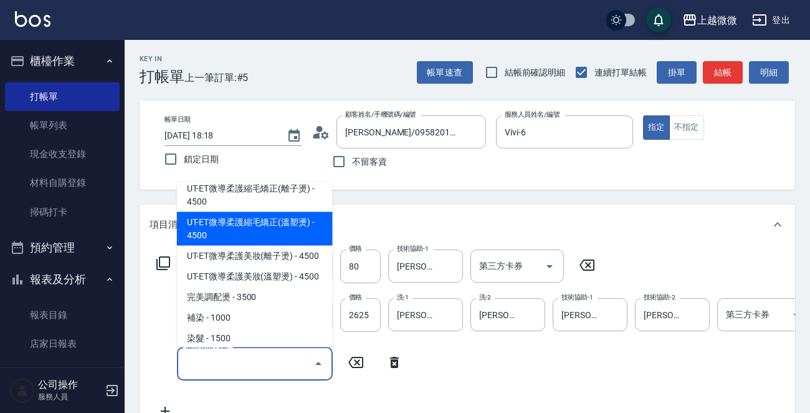
scroll to position [561, 0]
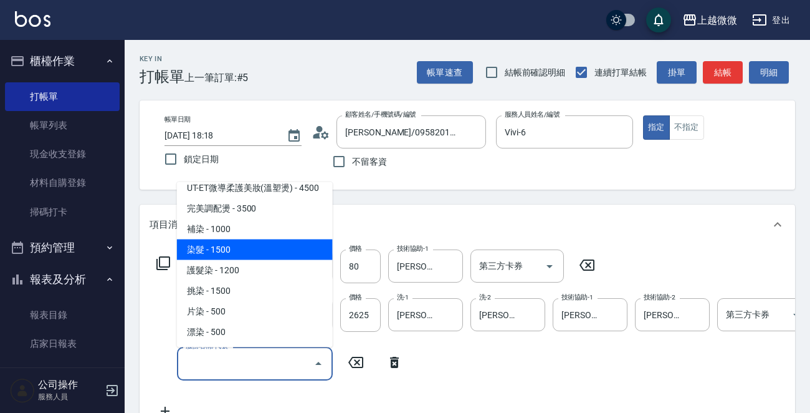
click at [271, 239] on span "染髮 - 1500" at bounding box center [255, 249] width 156 height 21
type input "染髮(D02)"
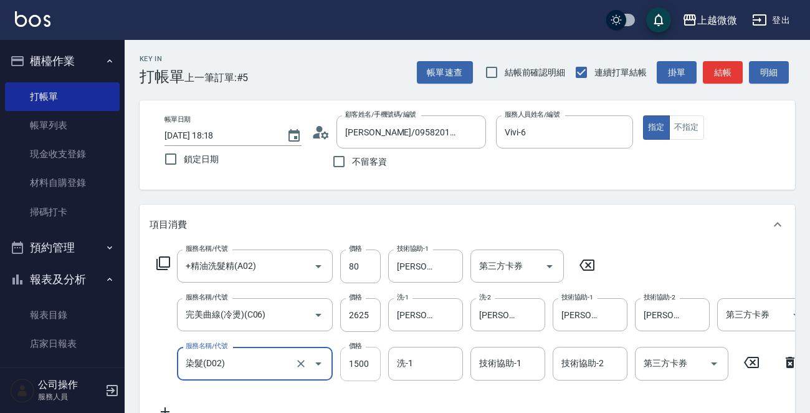
click at [374, 363] on input "1500" at bounding box center [360, 364] width 41 height 34
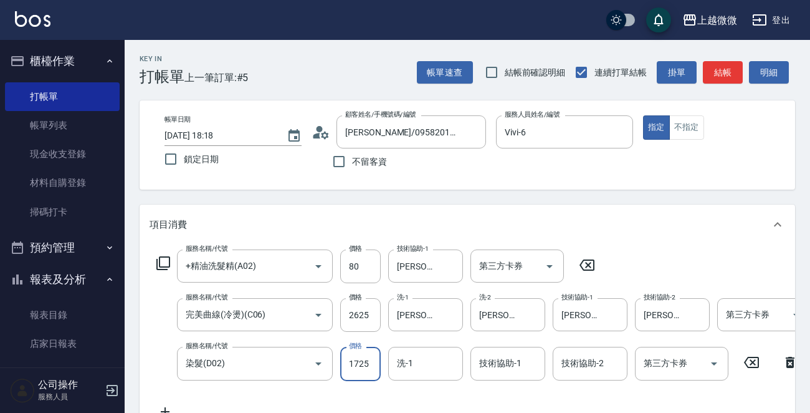
type input "1725"
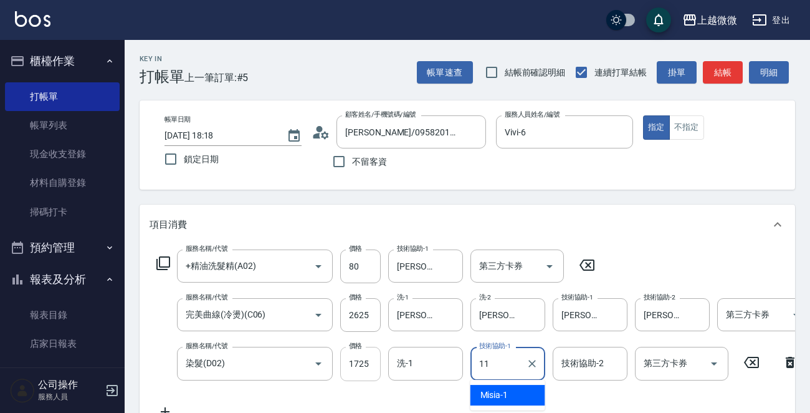
type input "[PERSON_NAME]-11"
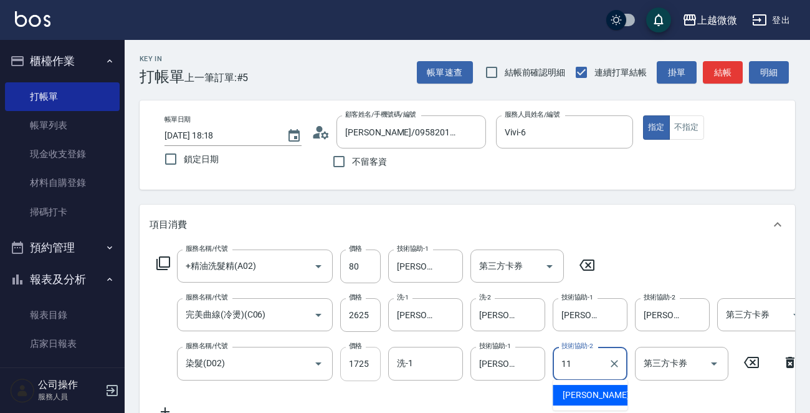
type input "[PERSON_NAME]-11"
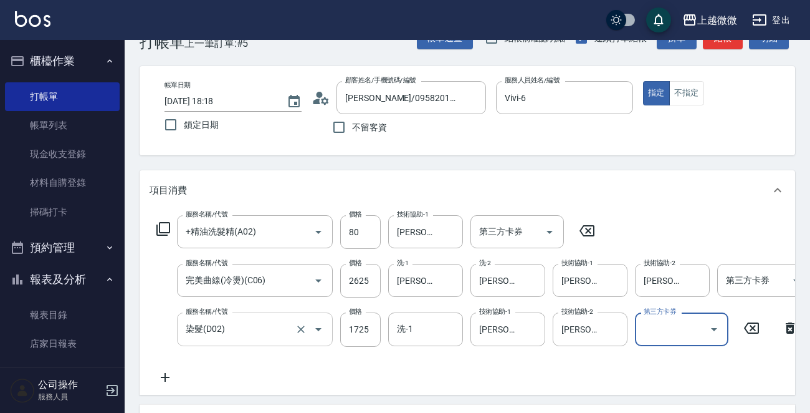
scroll to position [62, 0]
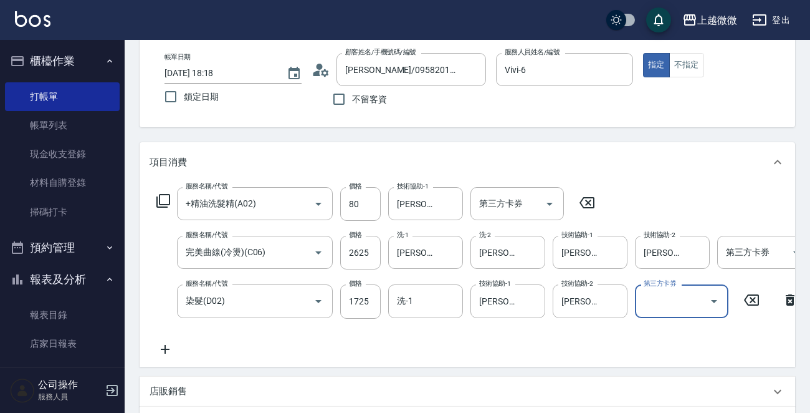
click at [161, 350] on icon at bounding box center [165, 349] width 31 height 15
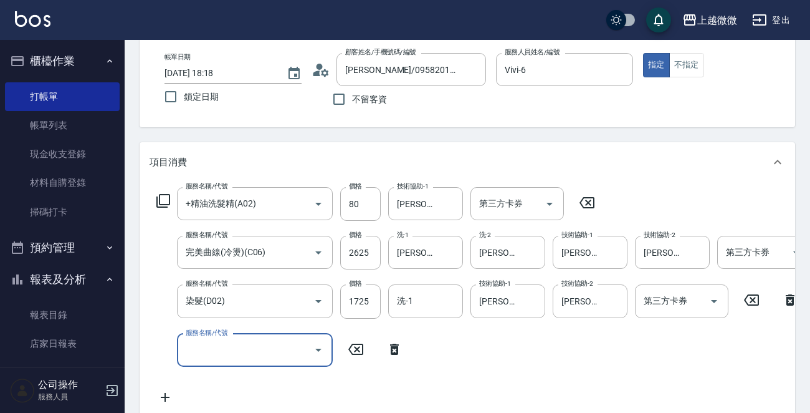
click at [164, 197] on icon at bounding box center [163, 200] width 15 height 15
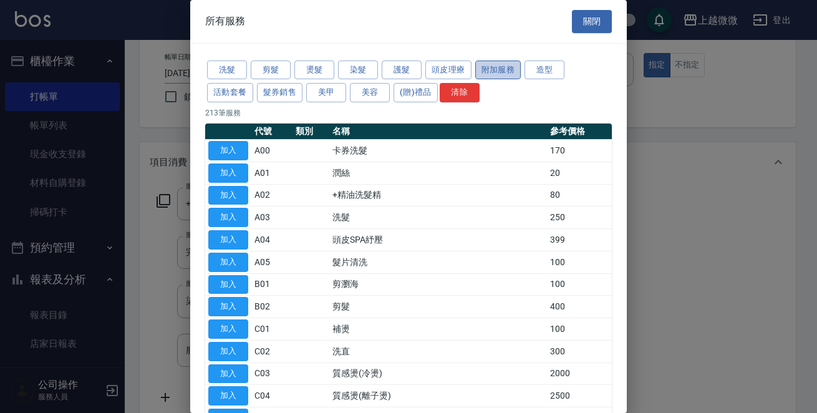
click at [498, 63] on button "附加服務" at bounding box center [498, 69] width 46 height 19
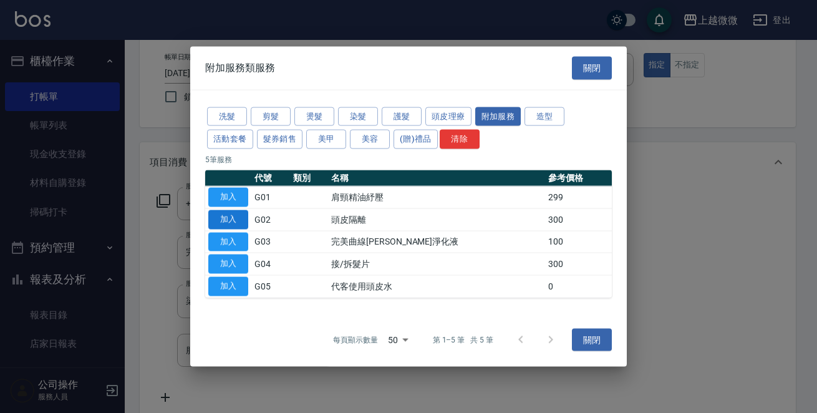
click at [224, 218] on button "加入" at bounding box center [228, 218] width 40 height 19
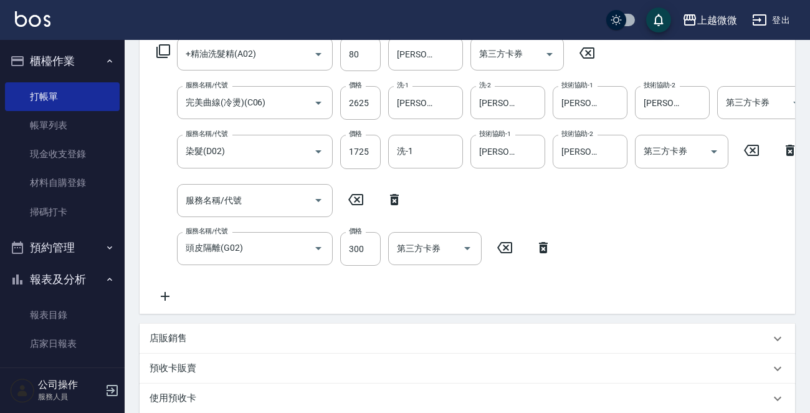
scroll to position [374, 0]
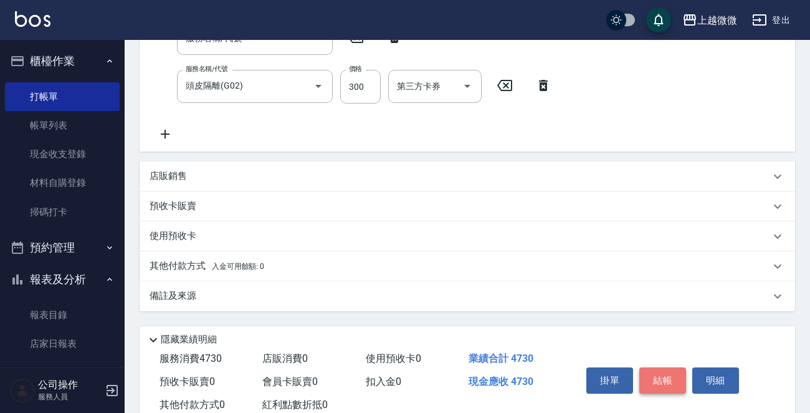
click at [652, 390] on button "結帳" at bounding box center [663, 380] width 47 height 26
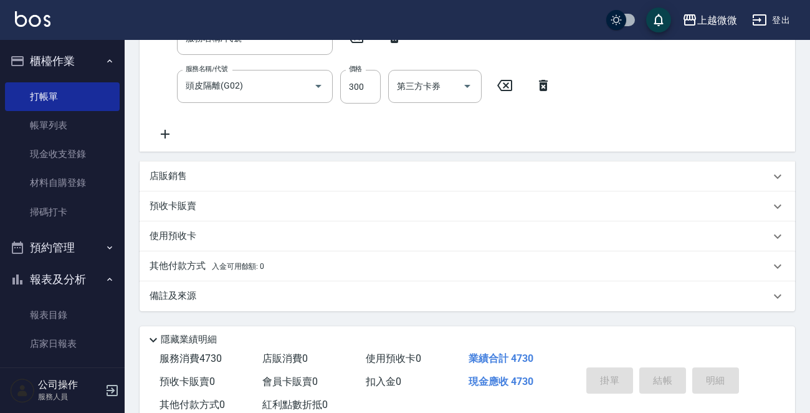
type input "[DATE] 18:53"
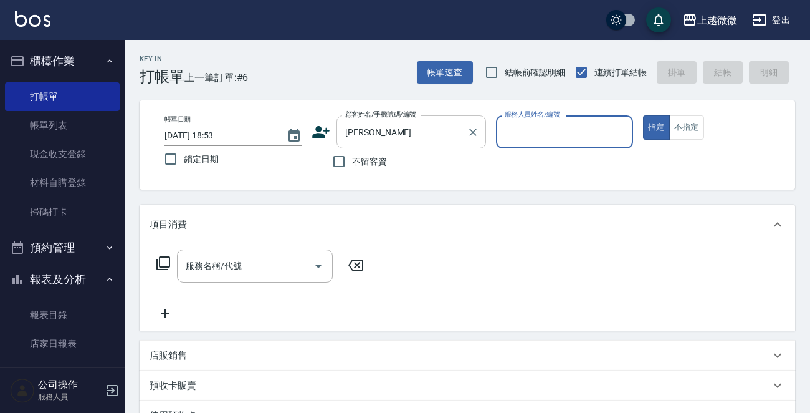
drag, startPoint x: 384, startPoint y: 129, endPoint x: 388, endPoint y: 137, distance: 8.9
click at [384, 130] on input "[PERSON_NAME]" at bounding box center [402, 132] width 120 height 22
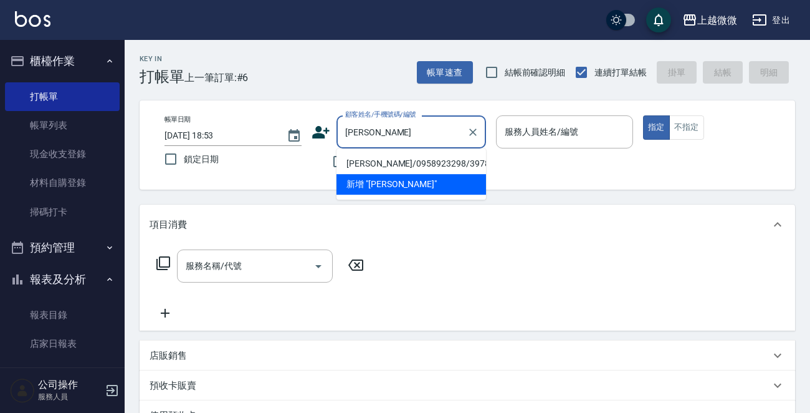
click at [393, 162] on li "[PERSON_NAME]/0958923298/3978" at bounding box center [412, 163] width 150 height 21
type input "[PERSON_NAME]/0958923298/3978"
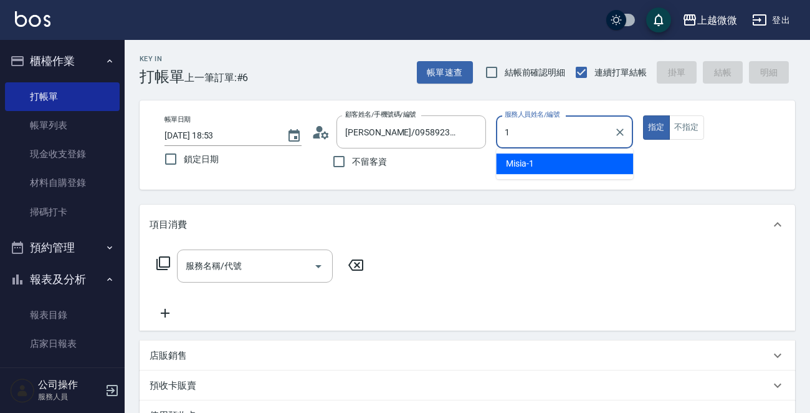
type input "Misia-1"
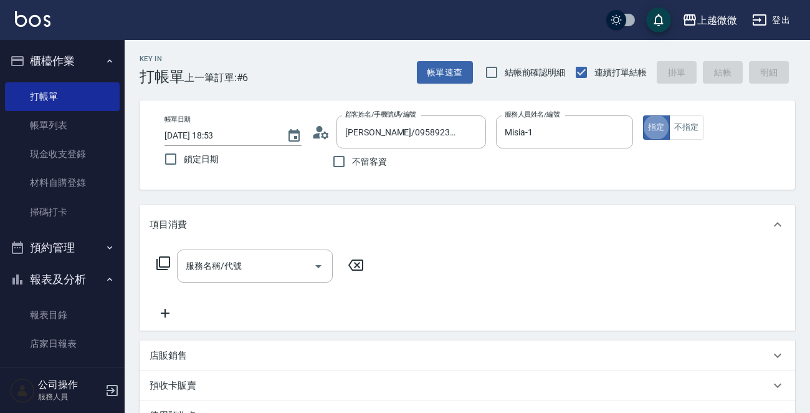
type button "true"
click at [323, 266] on icon "Open" at bounding box center [318, 266] width 15 height 15
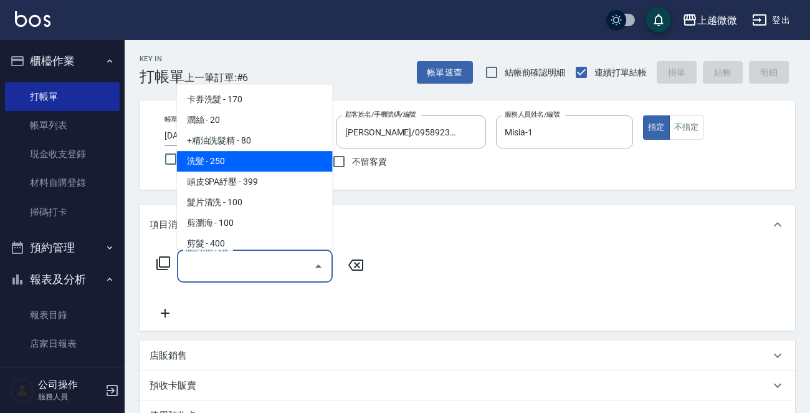
click at [274, 165] on span "洗髮 - 250" at bounding box center [255, 161] width 156 height 21
type input "洗髮(A03)"
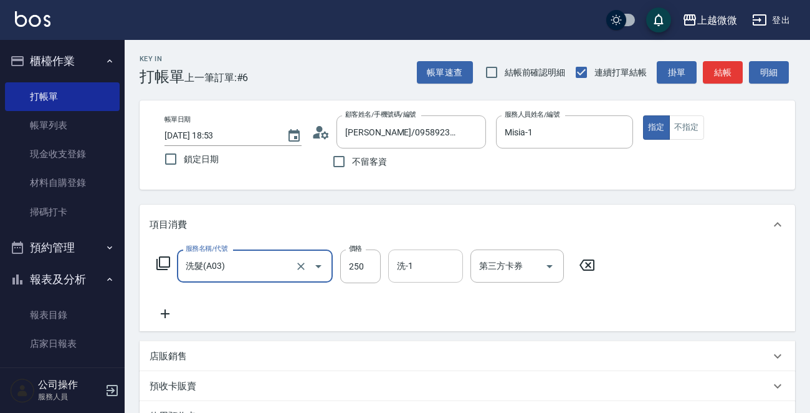
click at [436, 264] on input "洗-1" at bounding box center [426, 266] width 64 height 22
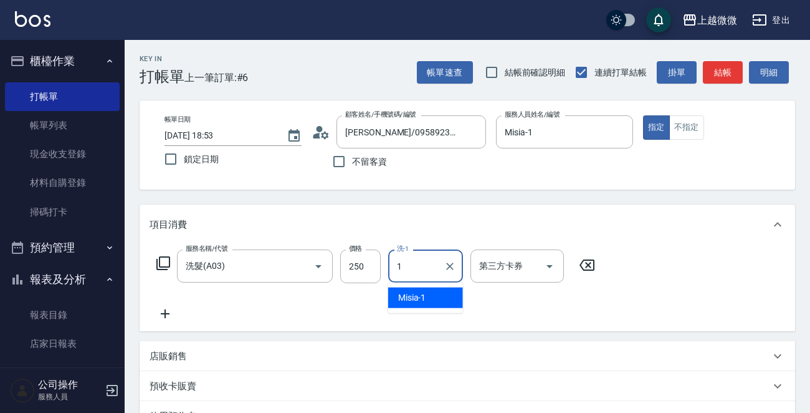
type input "Misia-1"
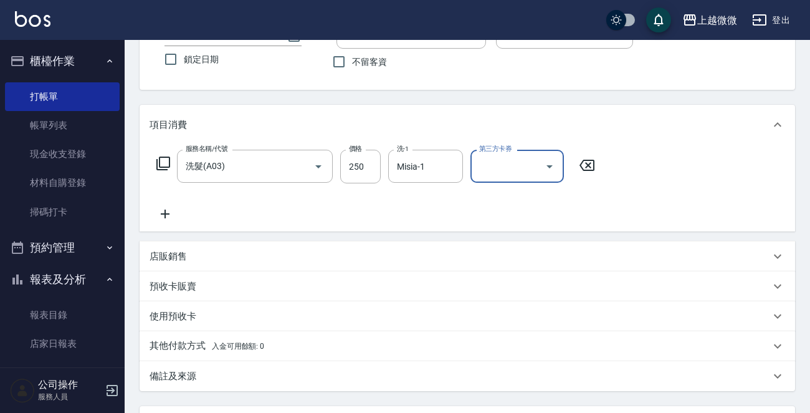
scroll to position [216, 0]
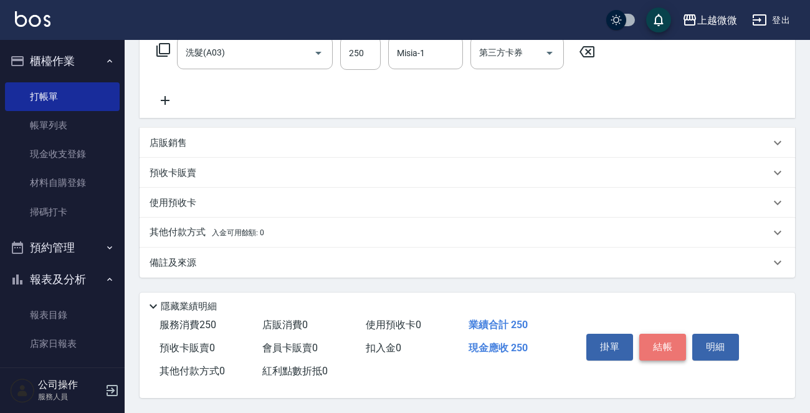
click at [673, 337] on button "結帳" at bounding box center [663, 347] width 47 height 26
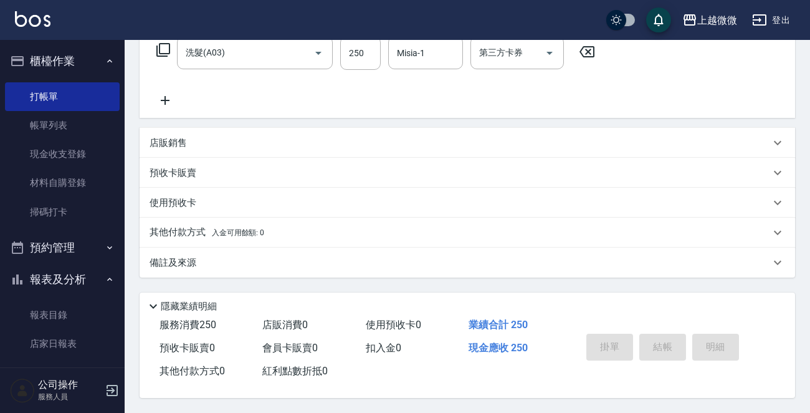
type input "[DATE] 18:54"
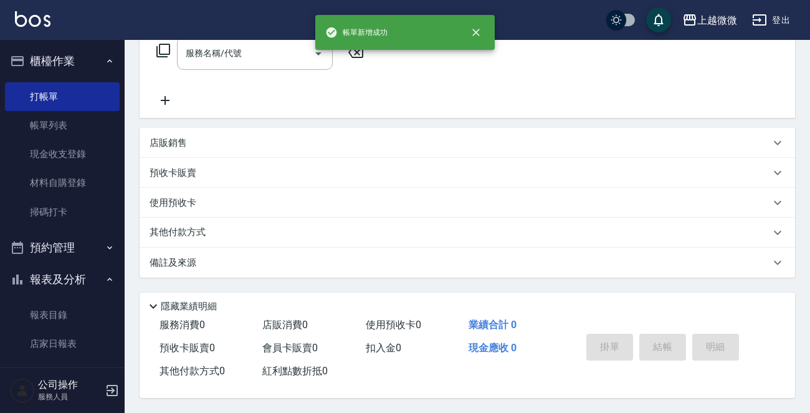
scroll to position [0, 0]
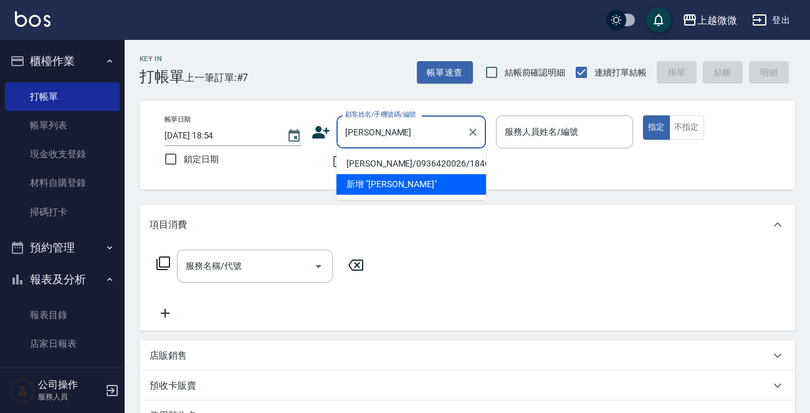
click at [366, 160] on li "[PERSON_NAME]/0936420026/1846" at bounding box center [412, 163] width 150 height 21
type input "[PERSON_NAME]/0936420026/1846"
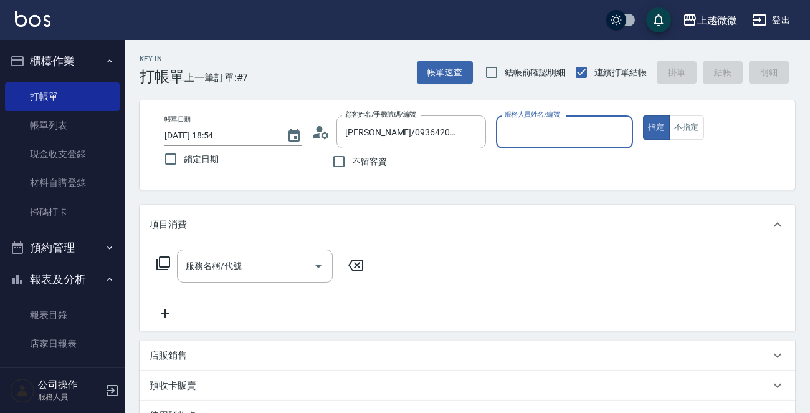
type input "Vivi-6"
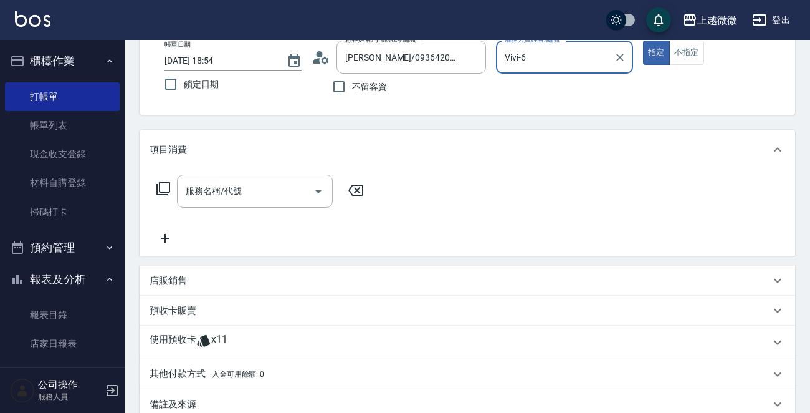
scroll to position [219, 0]
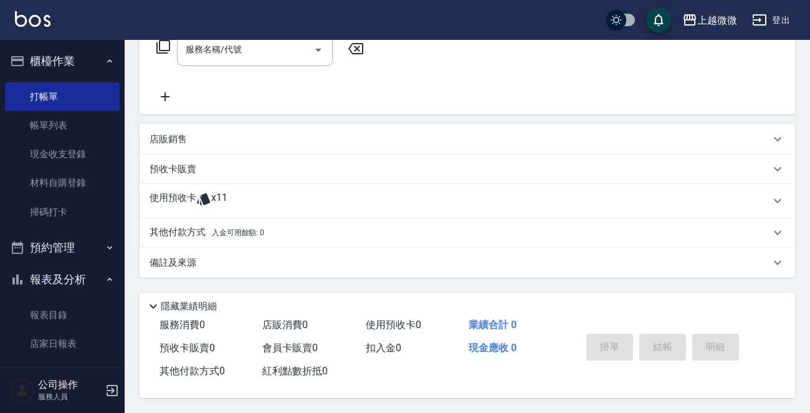
click at [205, 198] on icon at bounding box center [203, 199] width 13 height 12
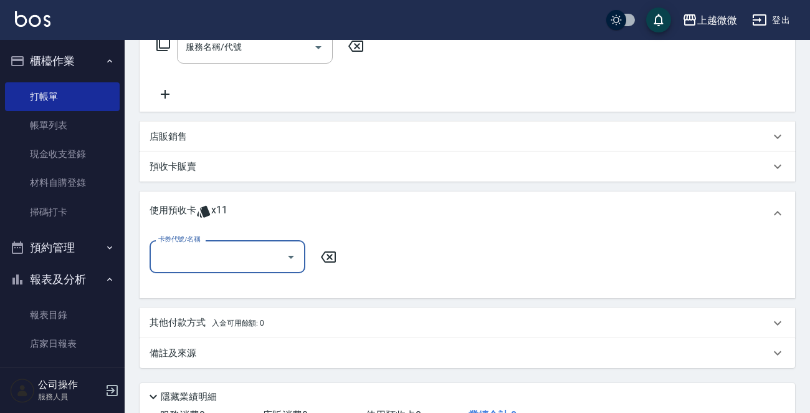
click at [289, 252] on icon "Open" at bounding box center [291, 256] width 15 height 15
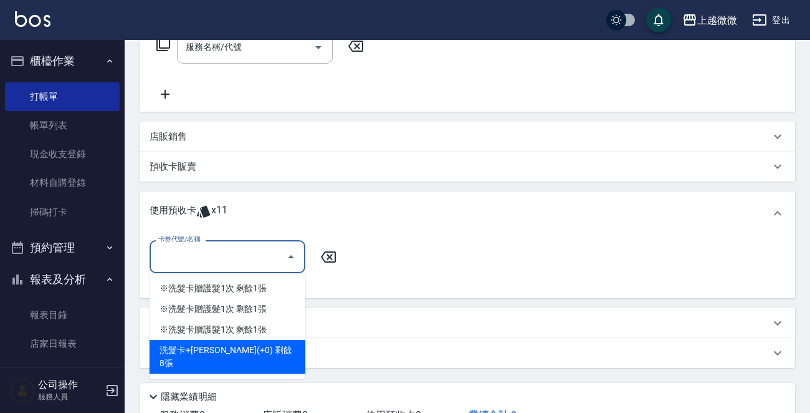
click at [273, 347] on div "洗髮卡+[PERSON_NAME](+0) 剩餘8張" at bounding box center [228, 357] width 156 height 34
type input "洗髮卡+[PERSON_NAME]絲(+0)"
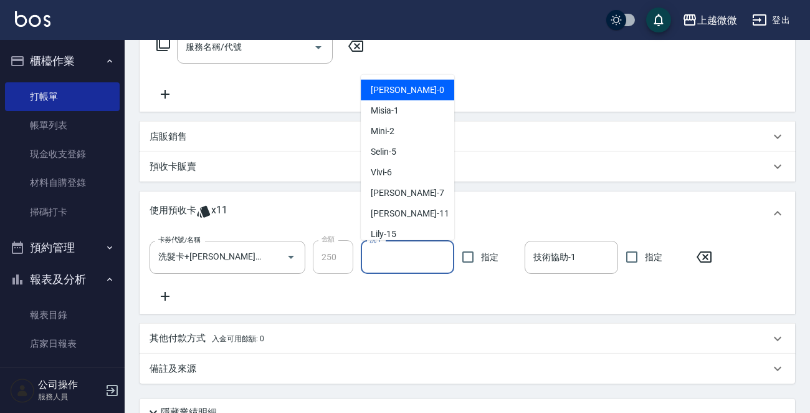
click at [386, 254] on input "洗-1" at bounding box center [408, 257] width 82 height 22
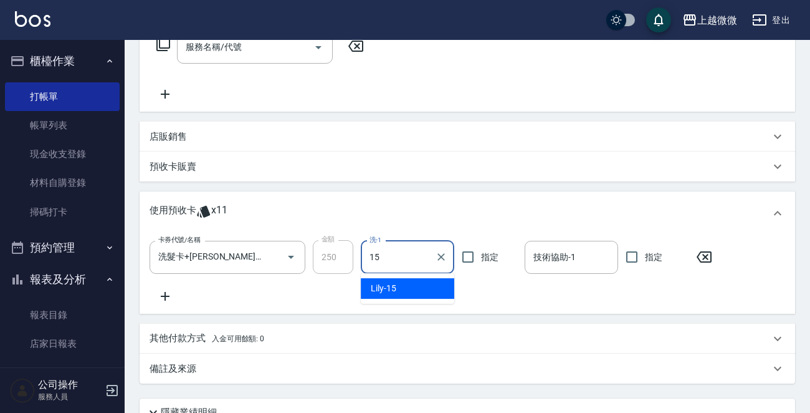
type input "Lily-15"
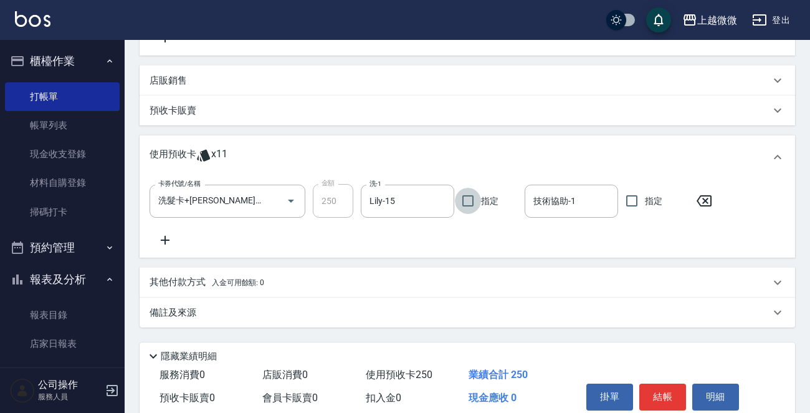
scroll to position [328, 0]
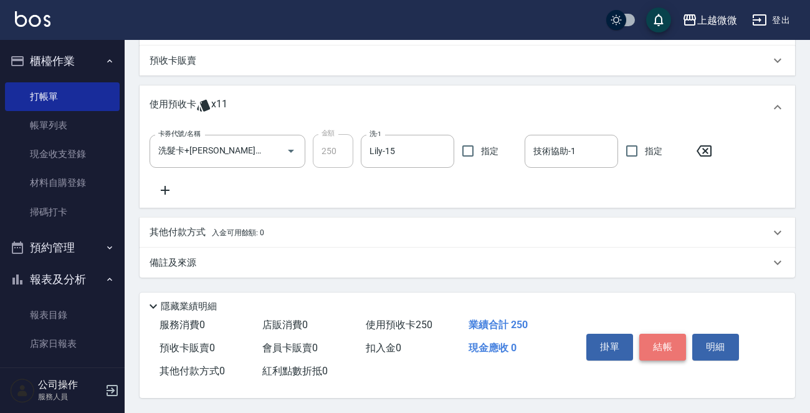
click at [669, 343] on button "結帳" at bounding box center [663, 347] width 47 height 26
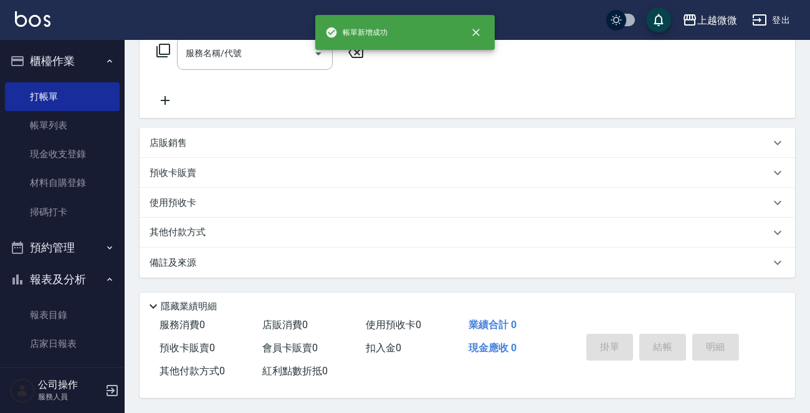
scroll to position [0, 0]
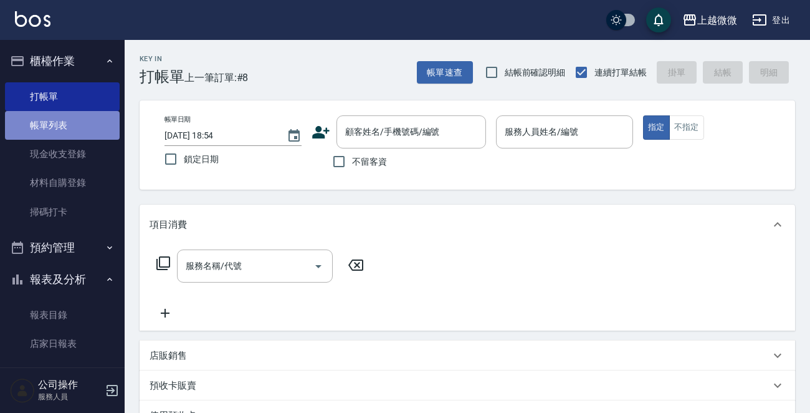
click at [75, 122] on link "帳單列表" at bounding box center [62, 125] width 115 height 29
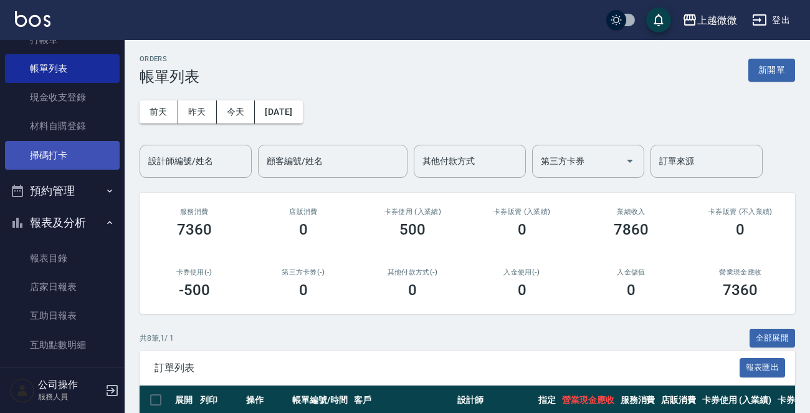
scroll to position [125, 0]
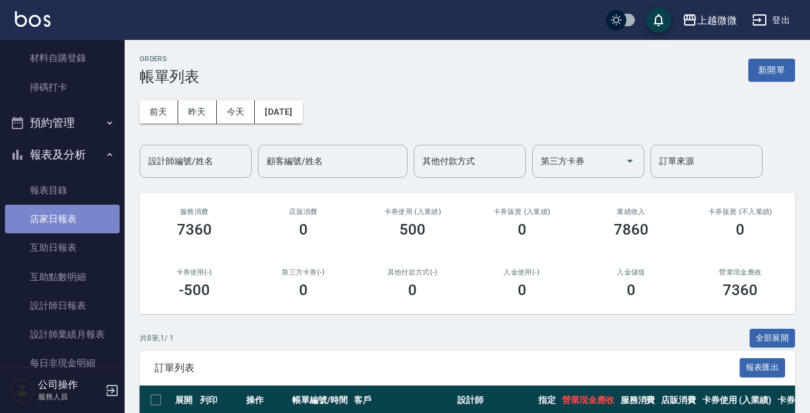
click at [77, 222] on link "店家日報表" at bounding box center [62, 218] width 115 height 29
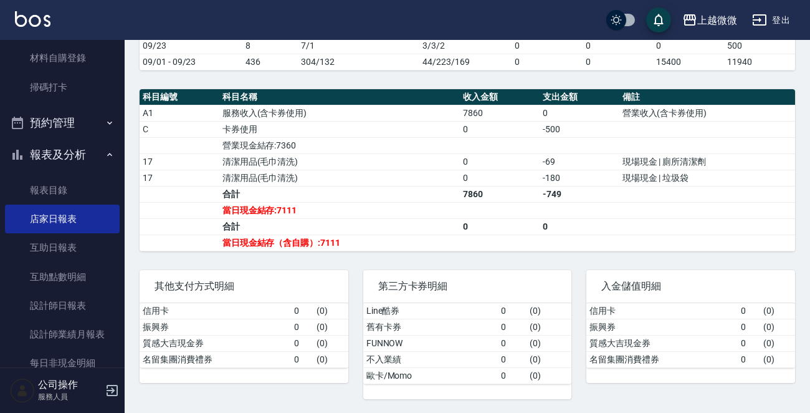
scroll to position [435, 0]
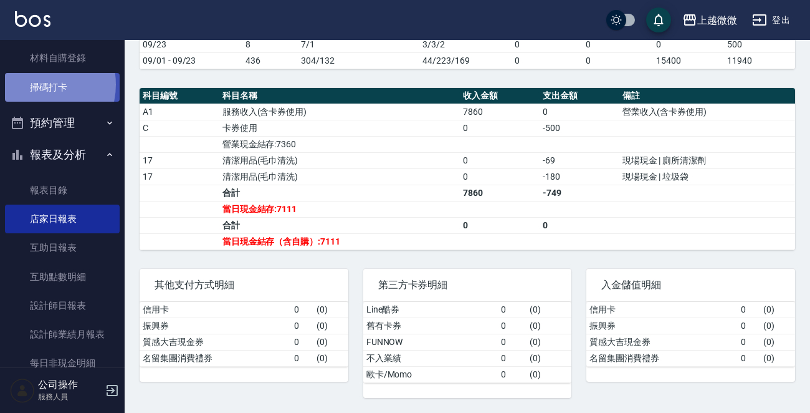
click at [33, 84] on link "掃碼打卡" at bounding box center [62, 87] width 115 height 29
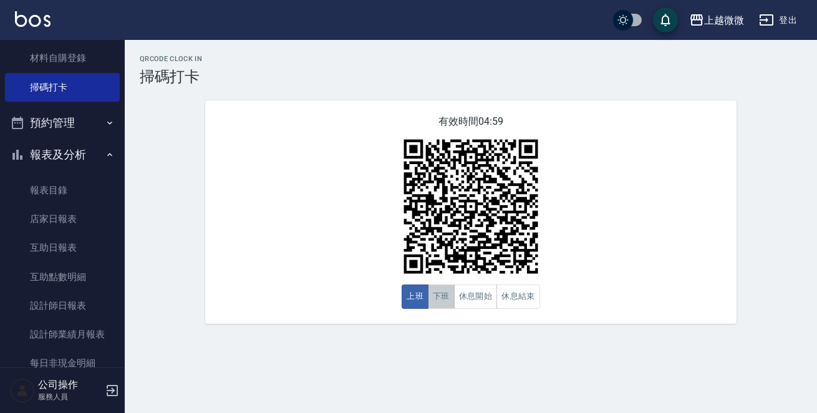
click at [448, 287] on button "下班" at bounding box center [441, 296] width 27 height 24
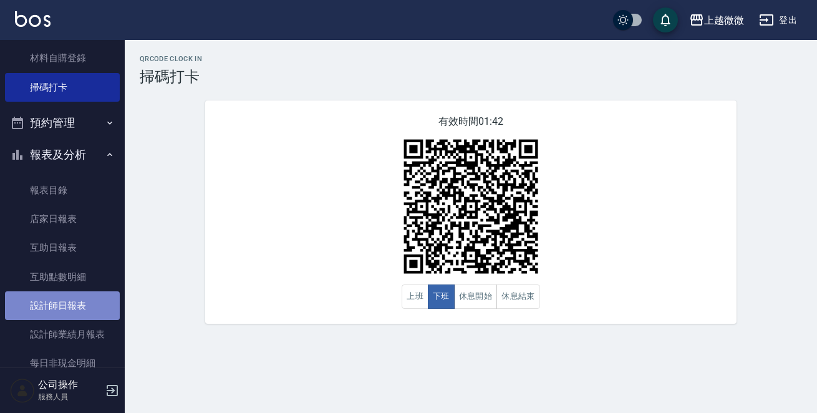
click at [87, 304] on link "設計師日報表" at bounding box center [62, 305] width 115 height 29
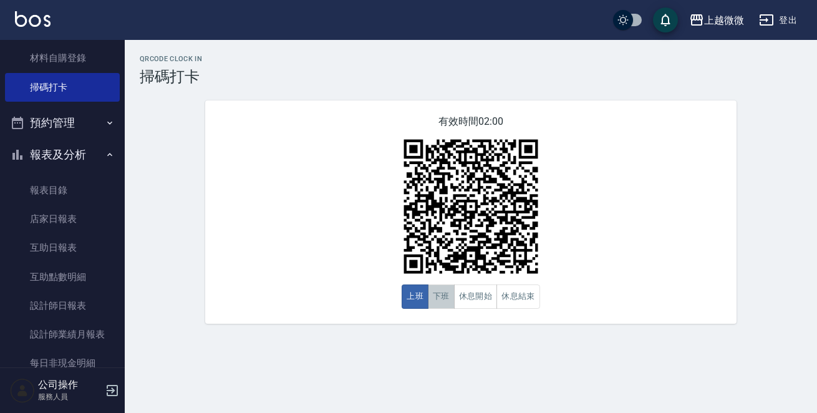
click at [444, 295] on button "下班" at bounding box center [441, 296] width 27 height 24
